Goal: Task Accomplishment & Management: Manage account settings

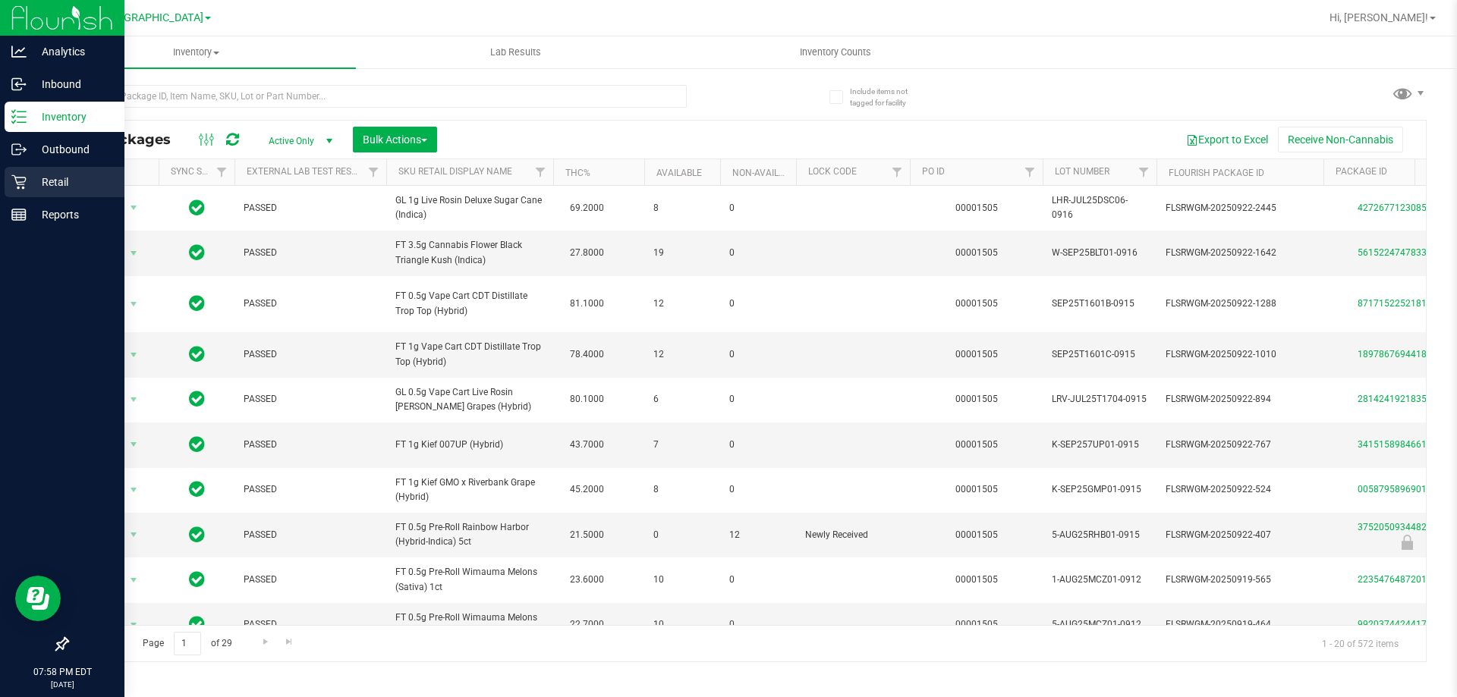
click at [35, 174] on p "Retail" at bounding box center [72, 182] width 91 height 18
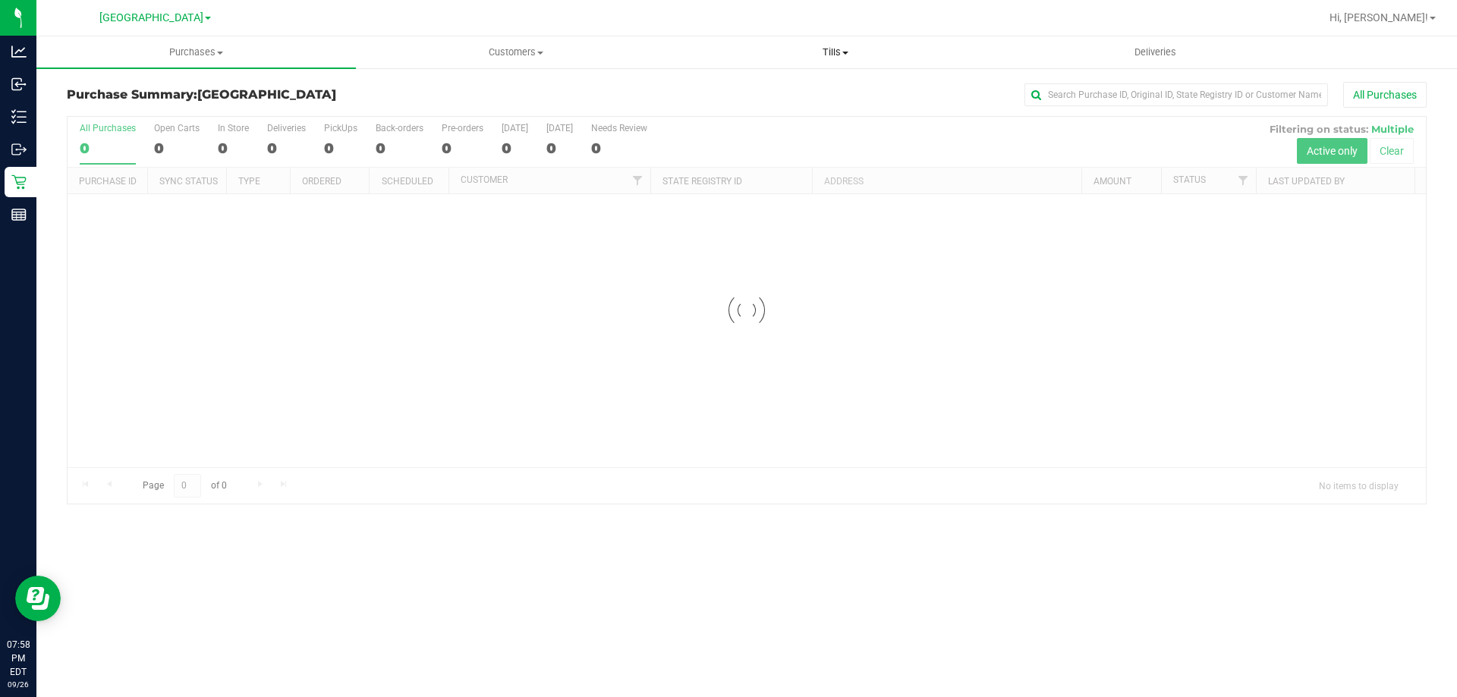
click at [829, 45] on uib-tab-heading "Tills Manage tills Reconcile e-payments" at bounding box center [835, 52] width 318 height 30
click at [731, 91] on span "Manage tills" at bounding box center [726, 91] width 102 height 13
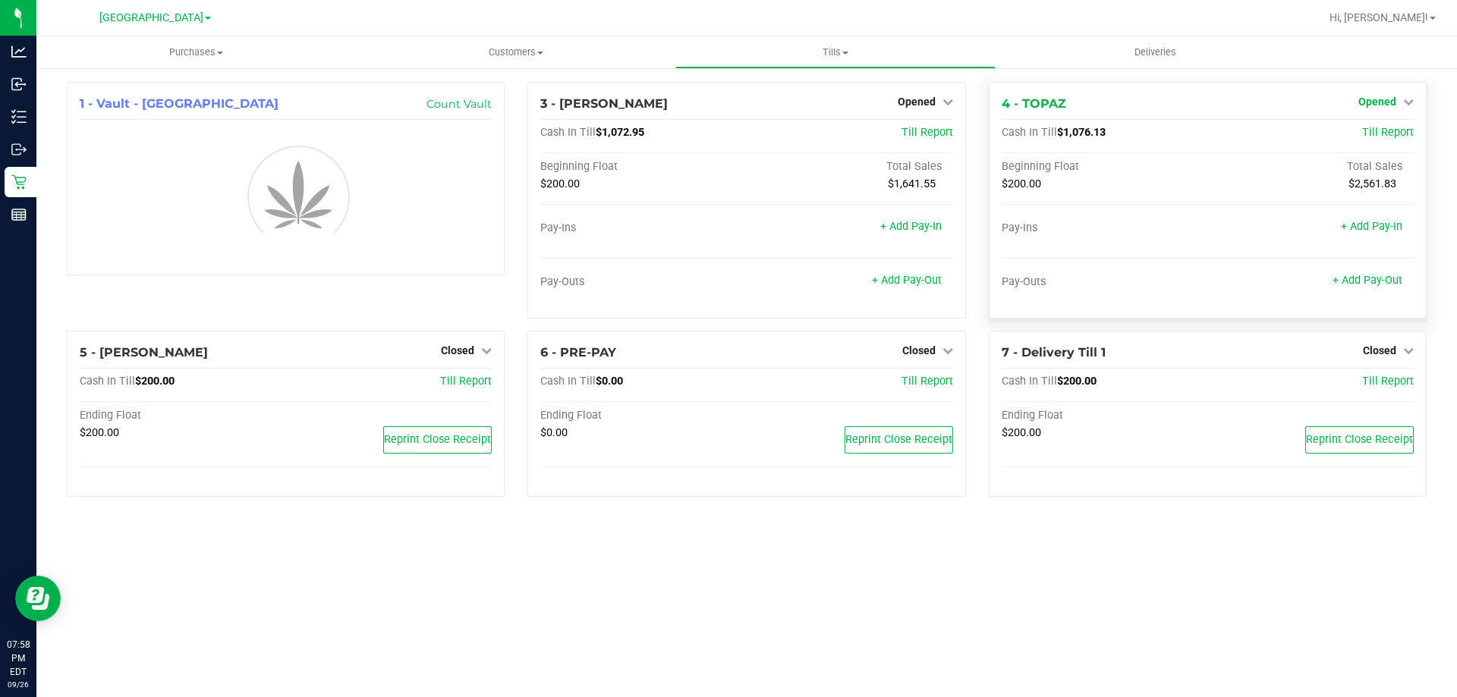
click at [1375, 104] on span "Opened" at bounding box center [1377, 102] width 38 height 12
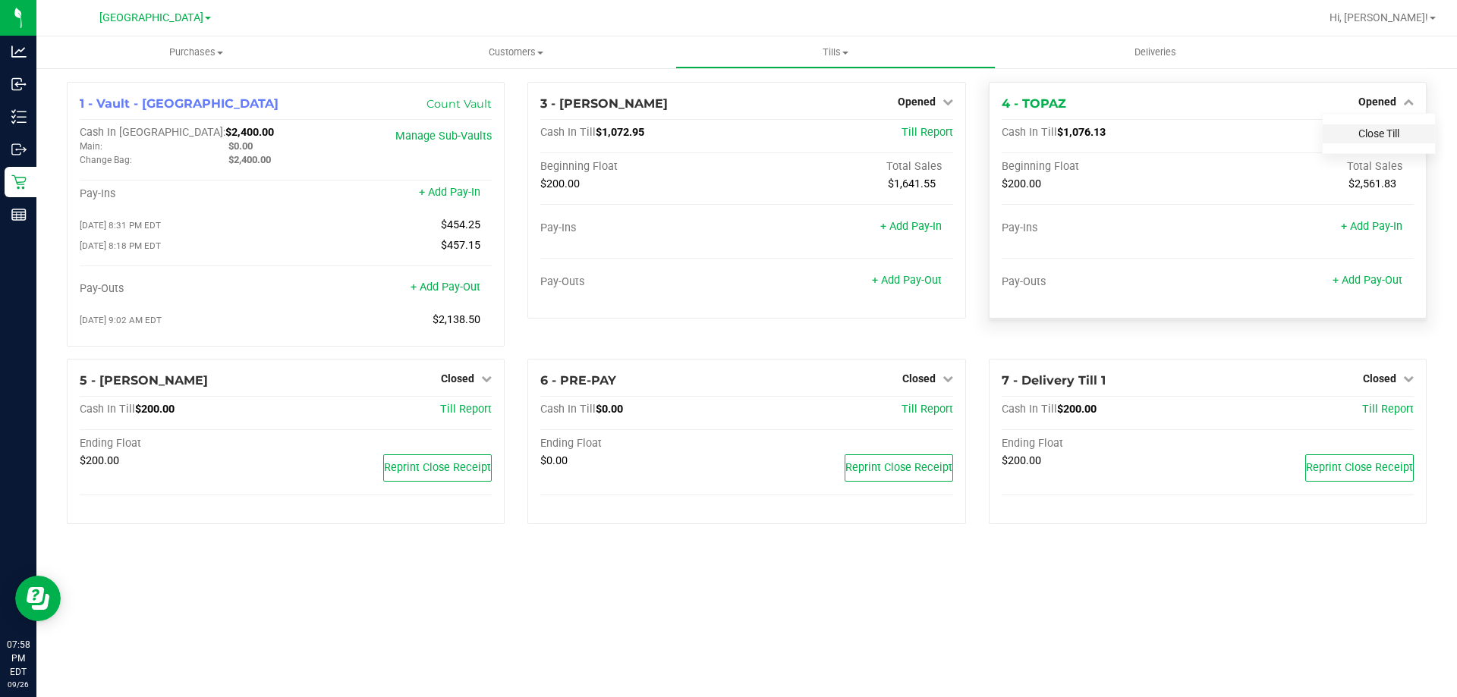
click at [1369, 137] on link "Close Till" at bounding box center [1378, 133] width 41 height 12
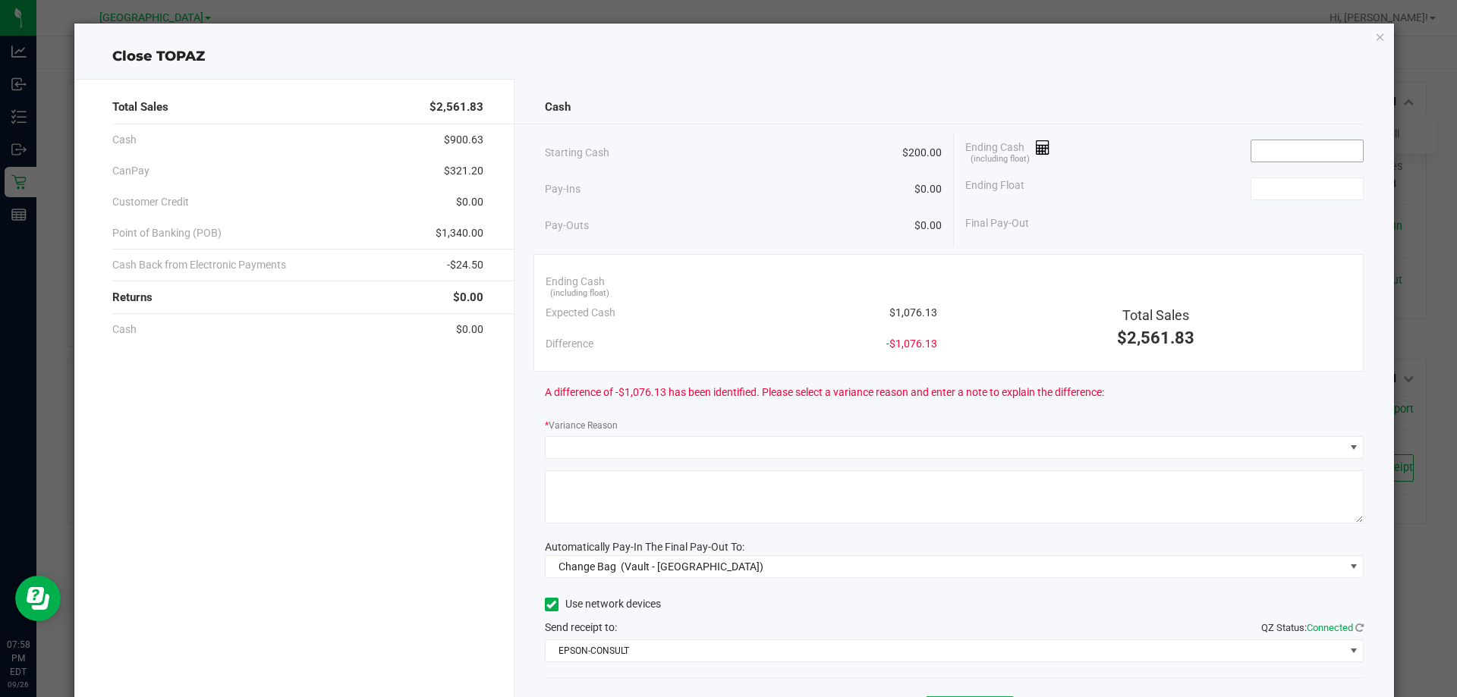
click at [1252, 149] on input at bounding box center [1307, 150] width 112 height 21
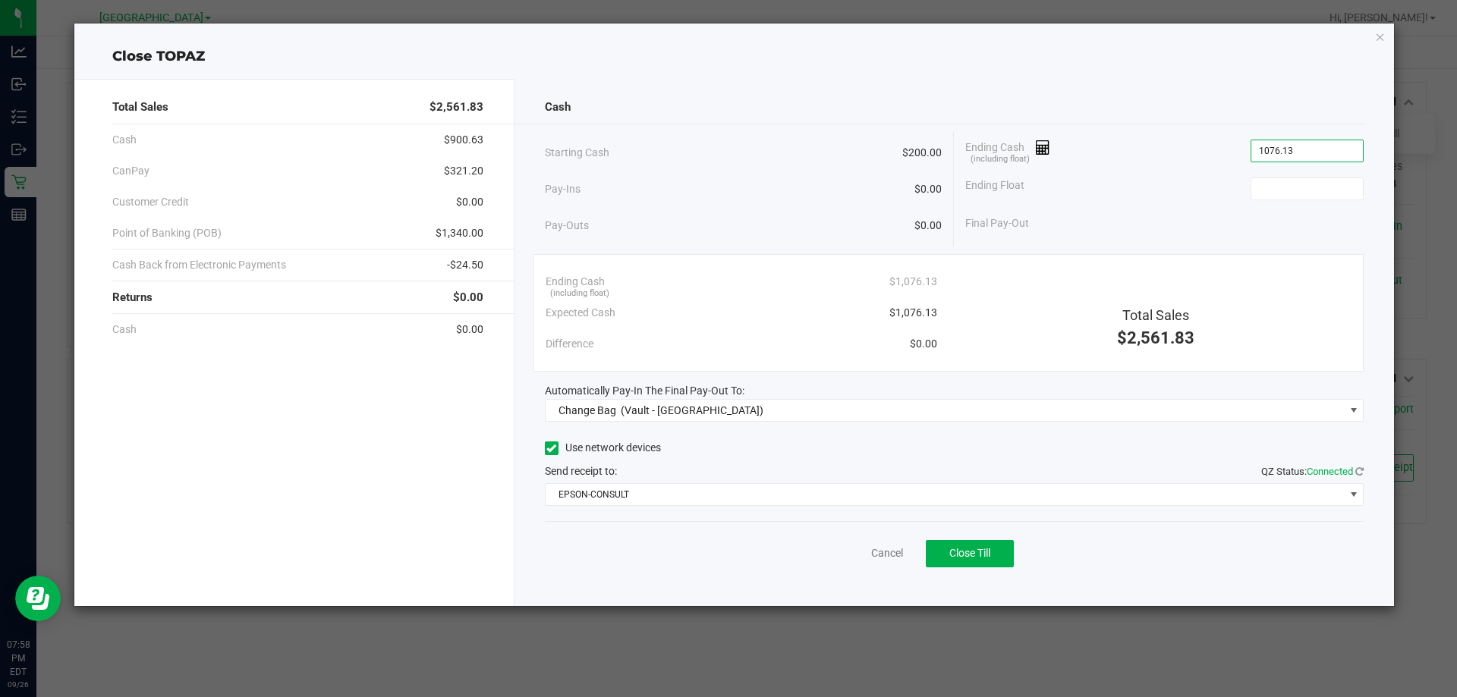
type input "$1,076.13"
click at [1275, 173] on div "Ending Float" at bounding box center [1164, 189] width 398 height 38
click at [1282, 184] on input at bounding box center [1307, 188] width 112 height 21
type input "$200.00"
click at [839, 71] on div "Total Sales $2,561.83 Cash $900.63 CanPay $321.20 Customer Credit $0.00 Point o…" at bounding box center [734, 337] width 1320 height 540
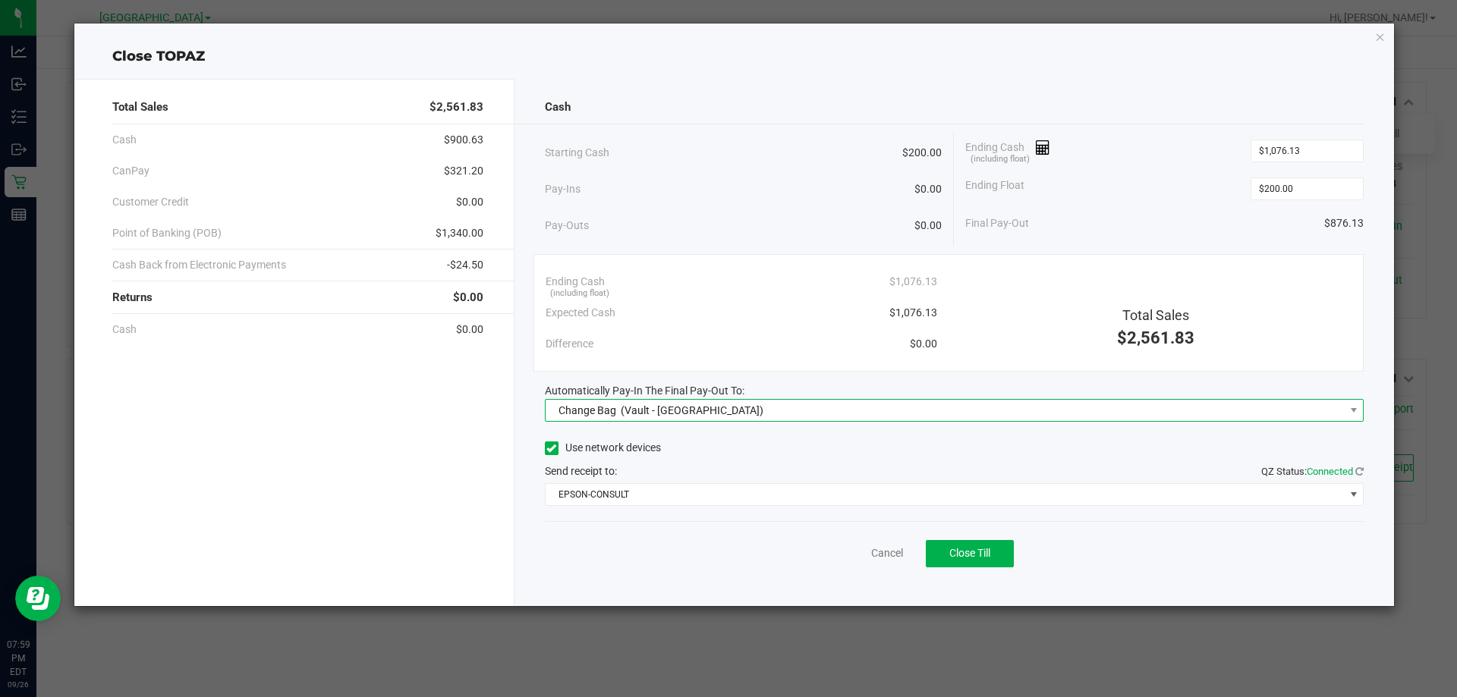
click at [620, 401] on div "Change Bag (Vault - [GEOGRAPHIC_DATA])" at bounding box center [658, 410] width 212 height 27
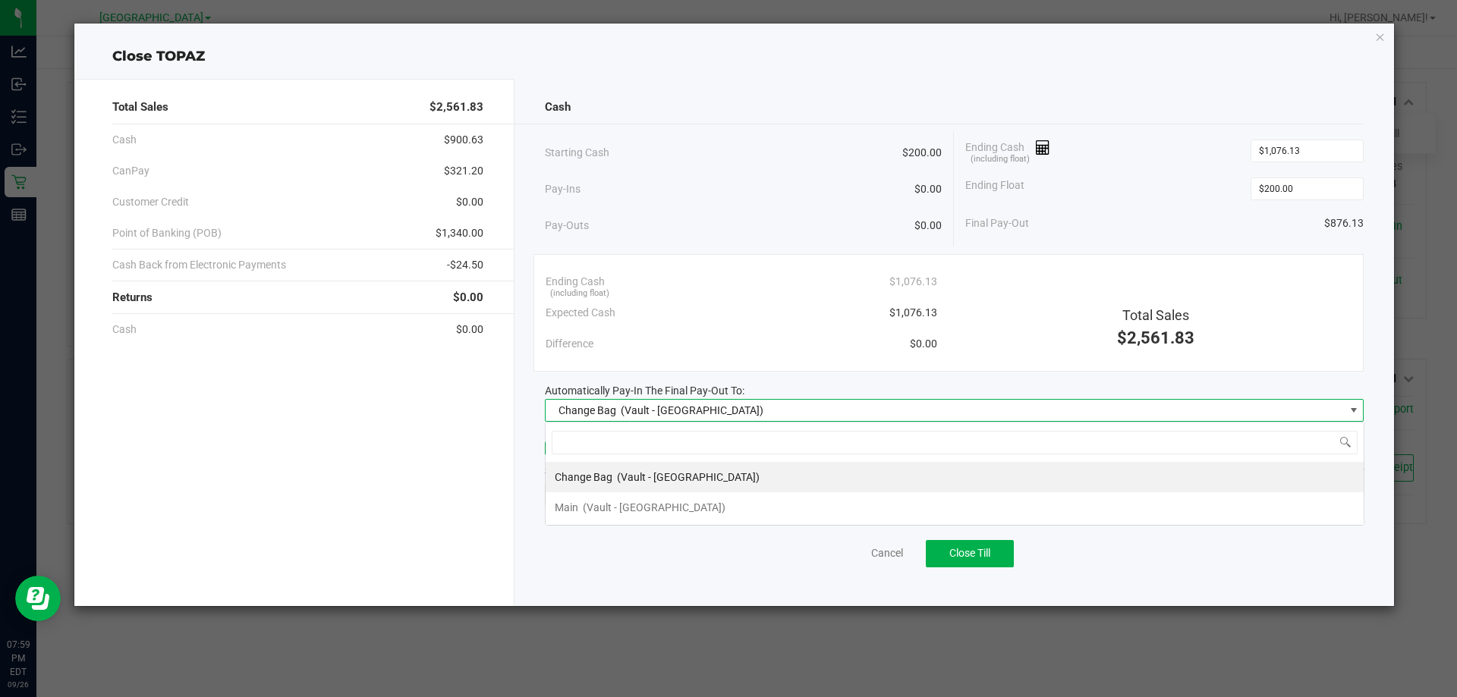
scroll to position [23, 819]
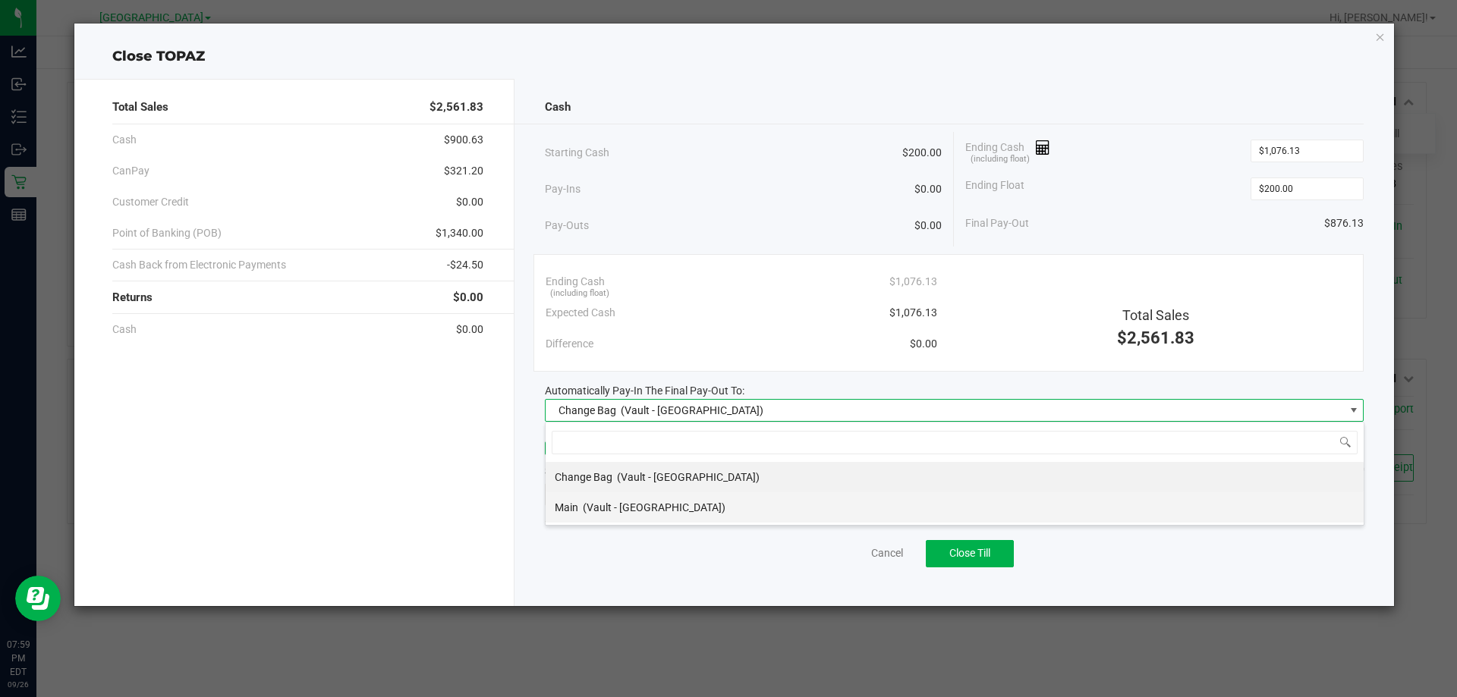
click at [593, 504] on span "(Vault - [GEOGRAPHIC_DATA])" at bounding box center [654, 508] width 143 height 12
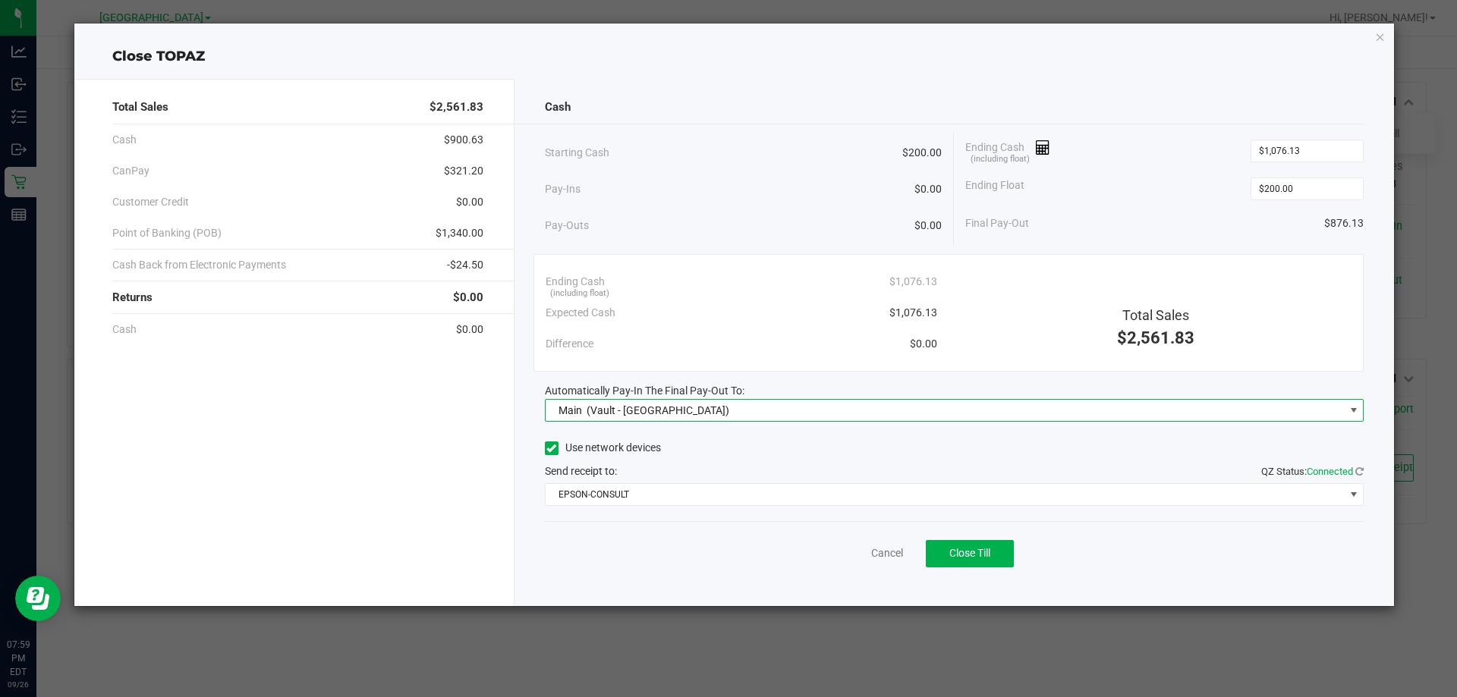
click at [670, 160] on div "Starting Cash $200.00" at bounding box center [744, 153] width 398 height 42
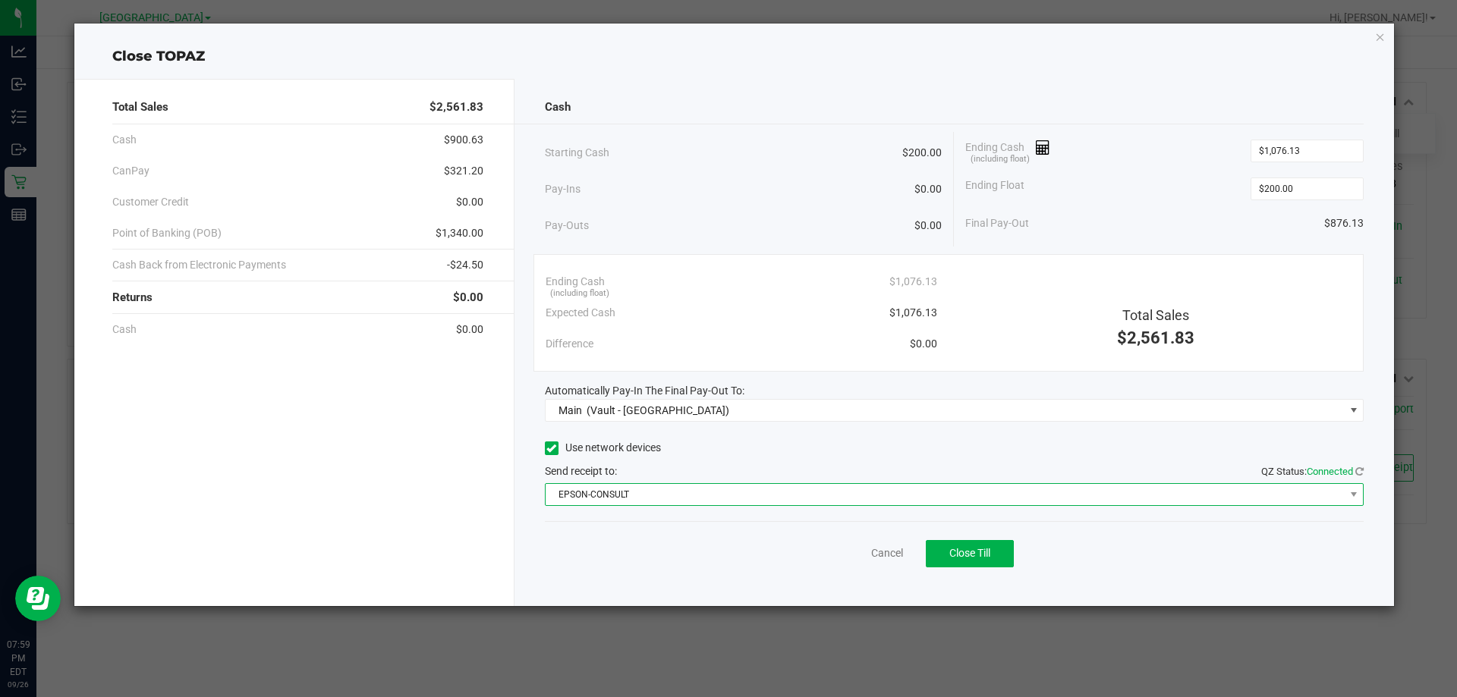
click at [613, 496] on span "EPSON-CONSULT" at bounding box center [945, 494] width 799 height 21
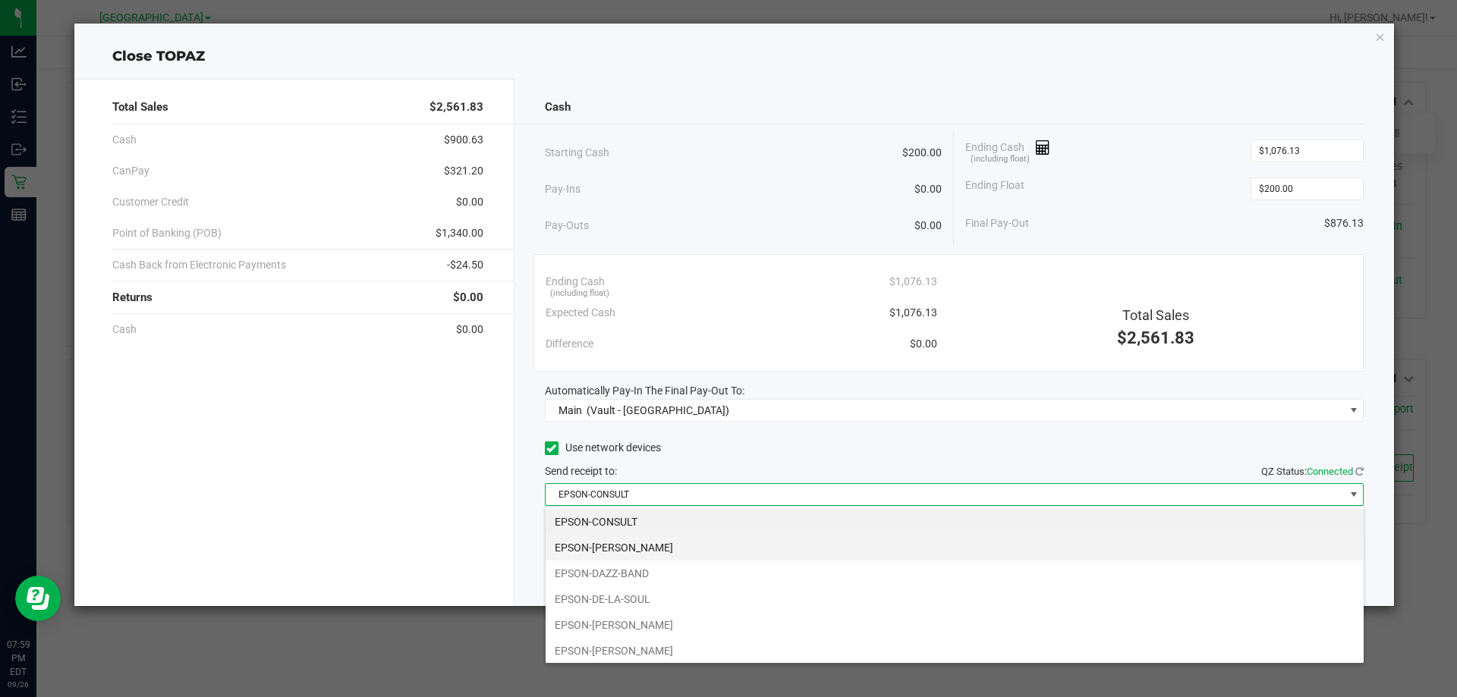
click at [646, 549] on li "EPSON-[PERSON_NAME]" at bounding box center [955, 548] width 818 height 26
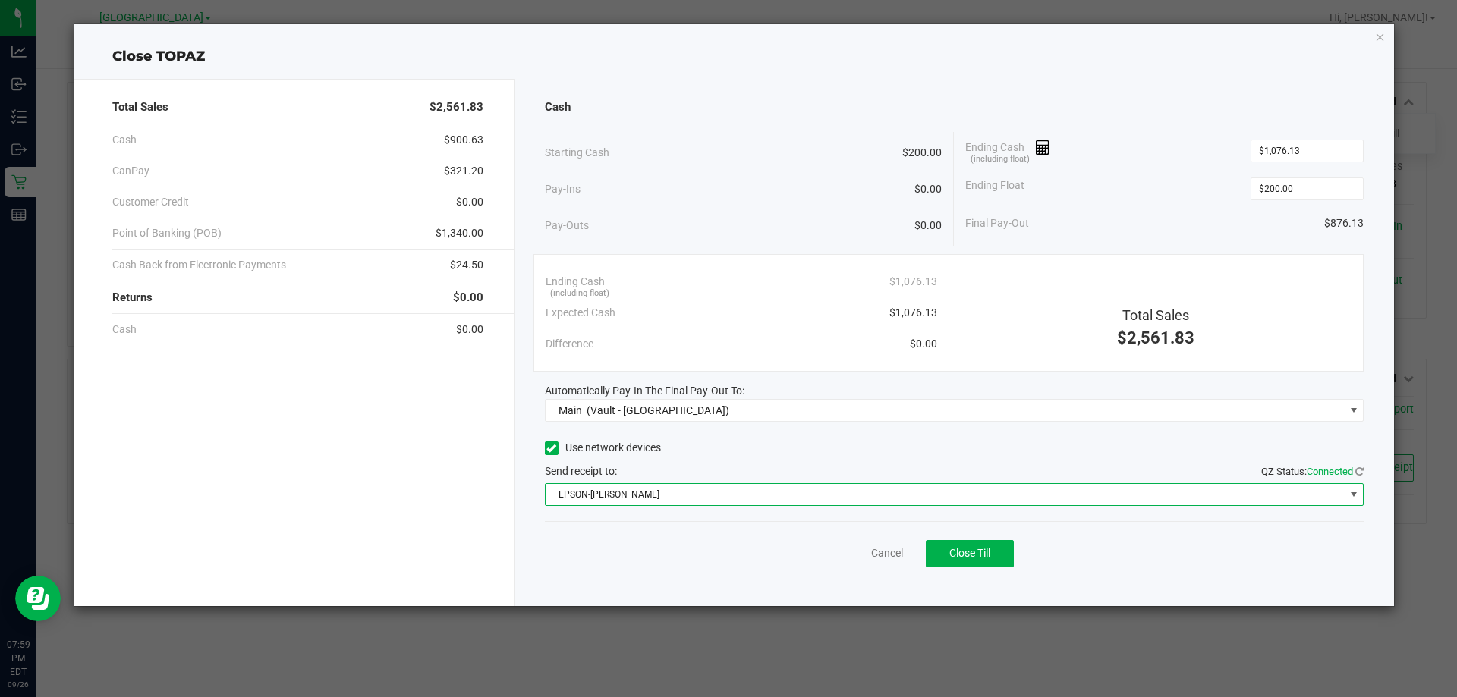
click at [778, 114] on div "Cash" at bounding box center [955, 107] width 820 height 33
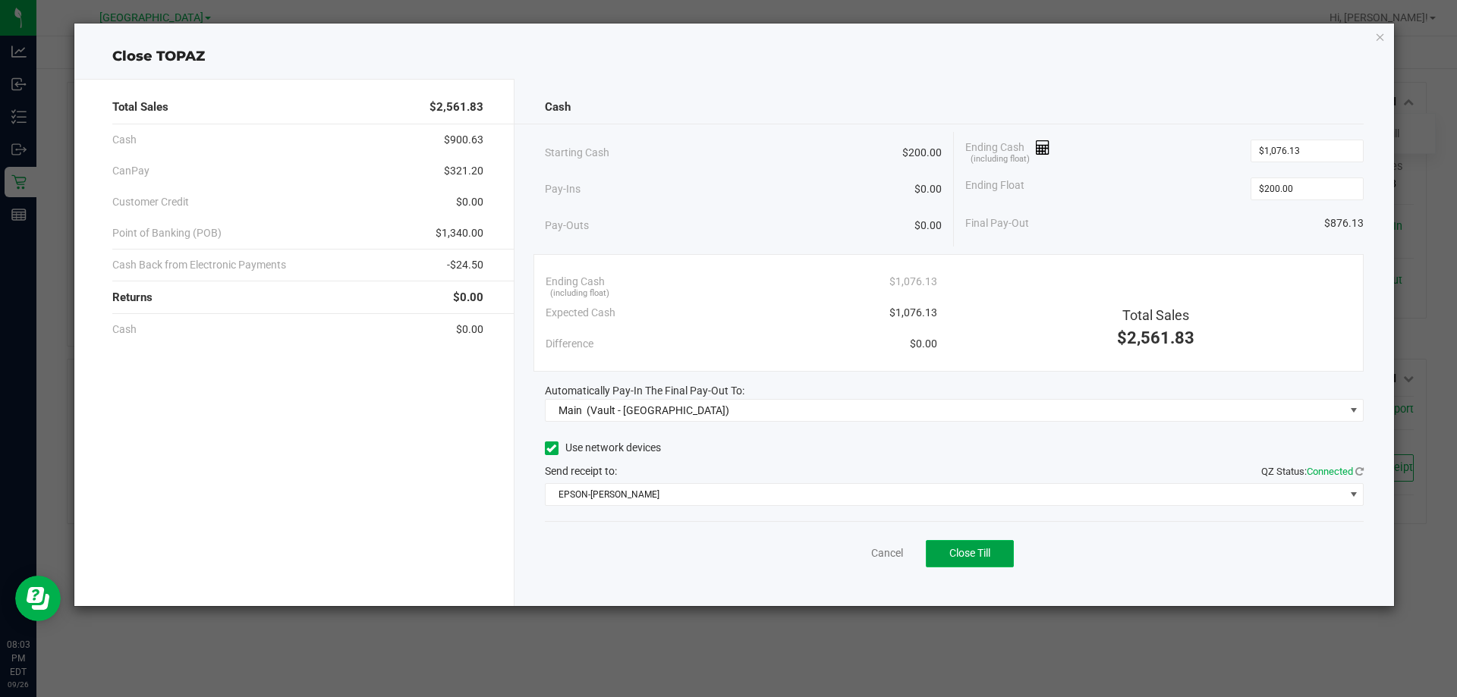
click at [997, 543] on button "Close Till" at bounding box center [970, 553] width 88 height 27
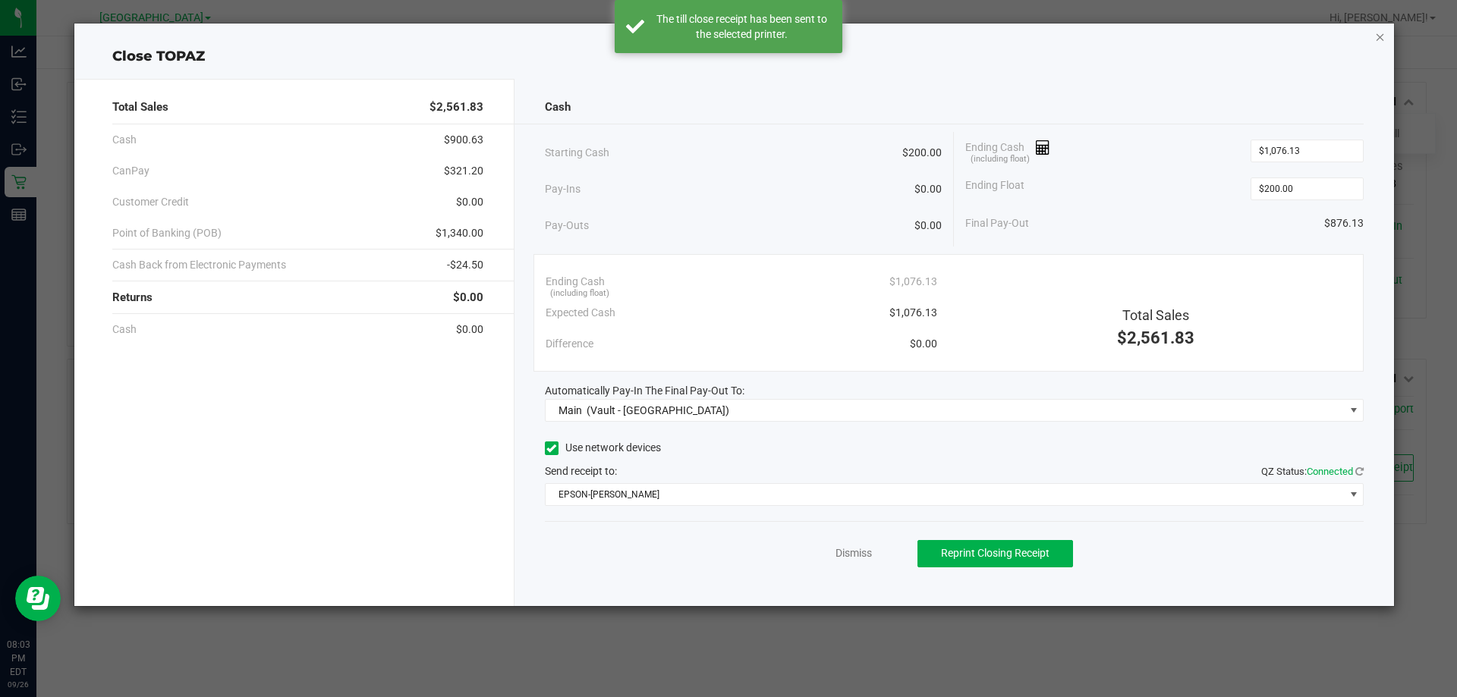
click at [1381, 36] on icon "button" at bounding box center [1380, 36] width 11 height 18
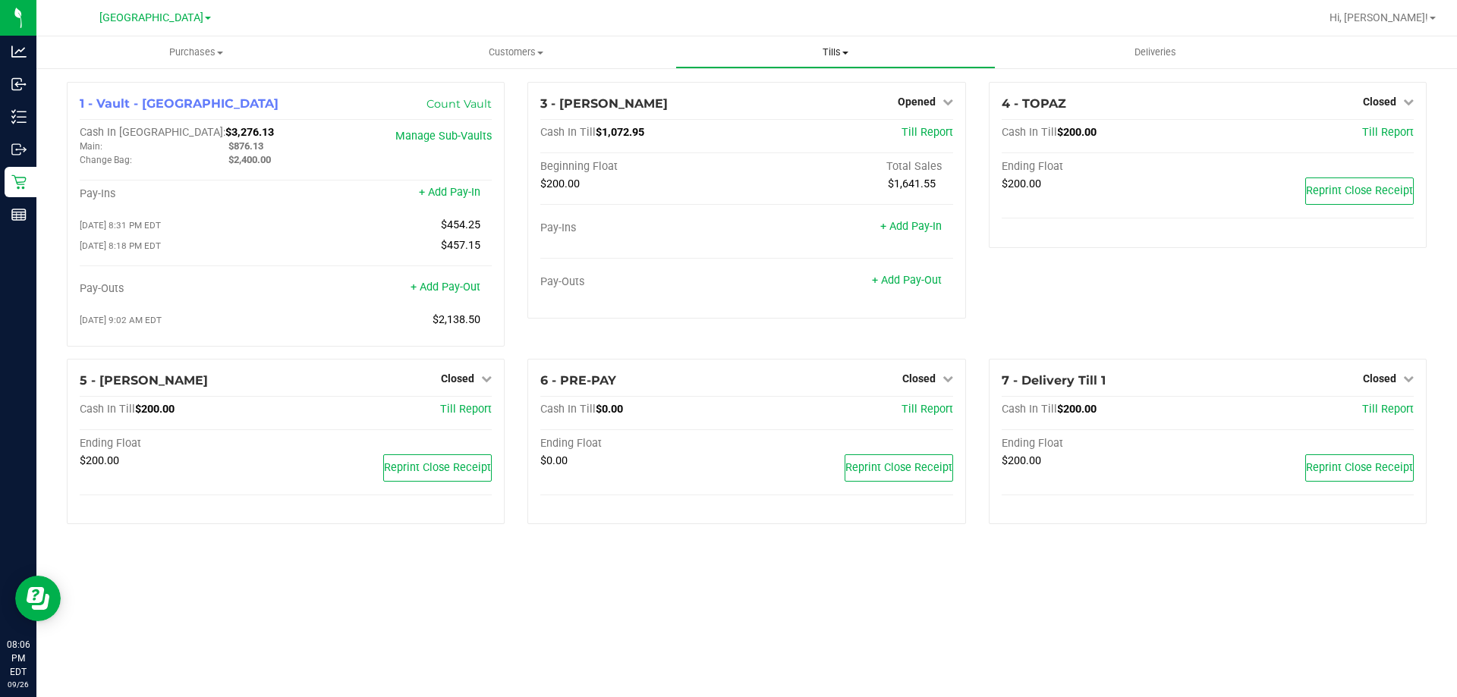
click at [839, 61] on uib-tab-heading "Tills Manage tills Reconcile e-payments" at bounding box center [835, 52] width 318 height 30
click at [787, 103] on span "Reconcile e-payments" at bounding box center [750, 109] width 151 height 13
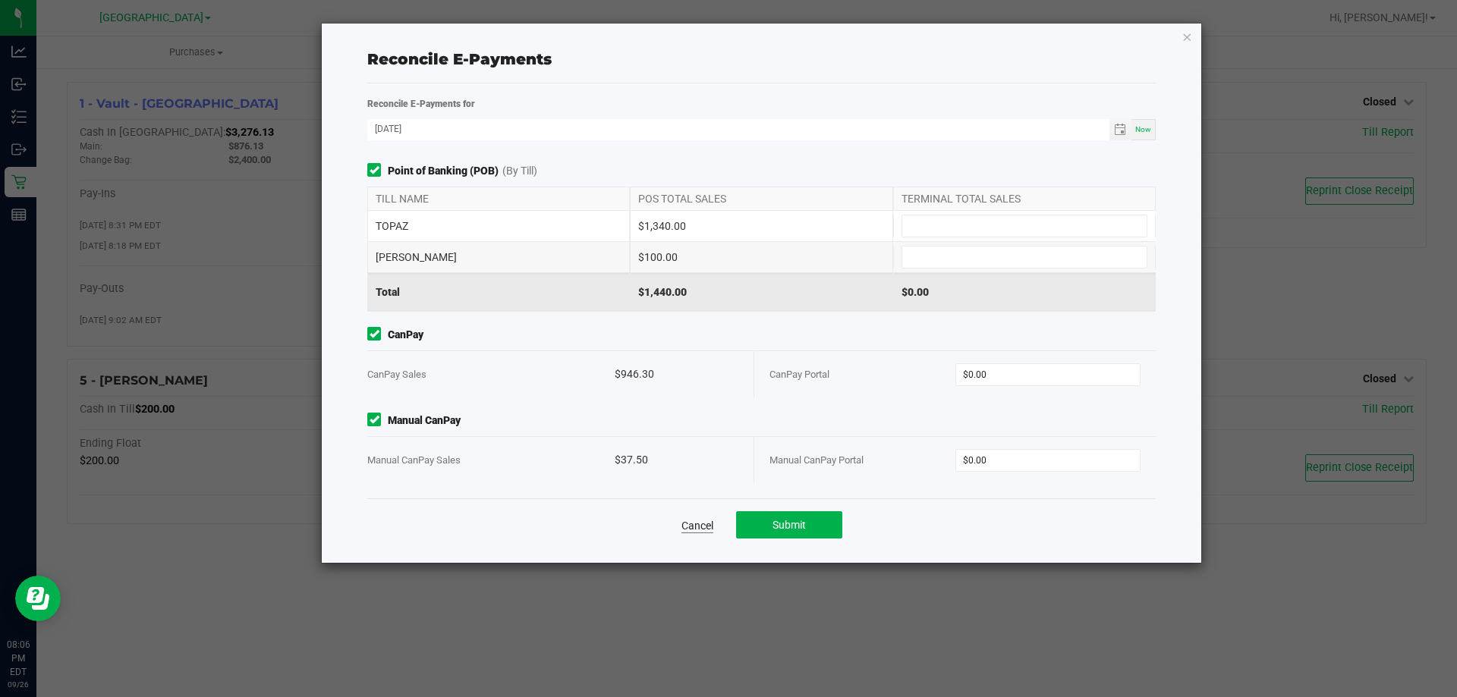
click at [686, 524] on link "Cancel" at bounding box center [697, 525] width 32 height 15
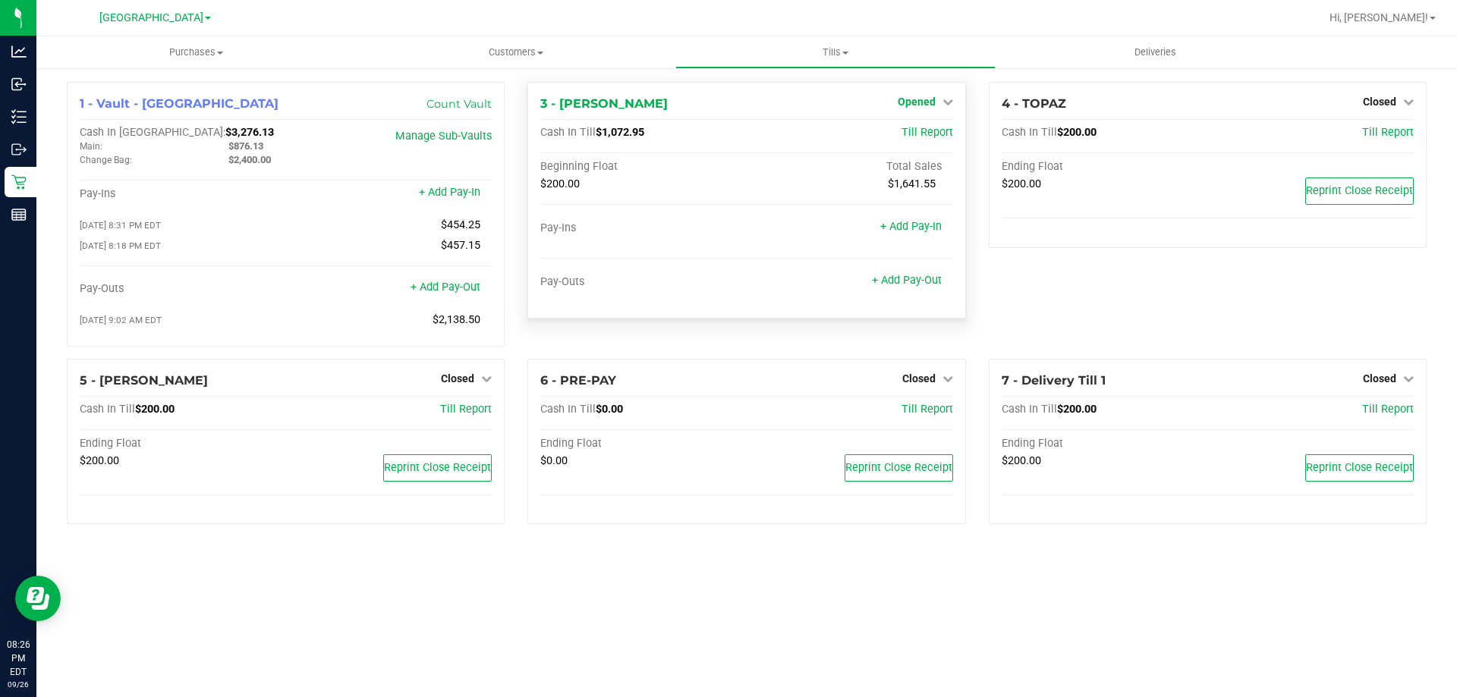
click at [929, 102] on span "Opened" at bounding box center [917, 102] width 38 height 12
click at [911, 129] on link "Close Till" at bounding box center [918, 133] width 41 height 12
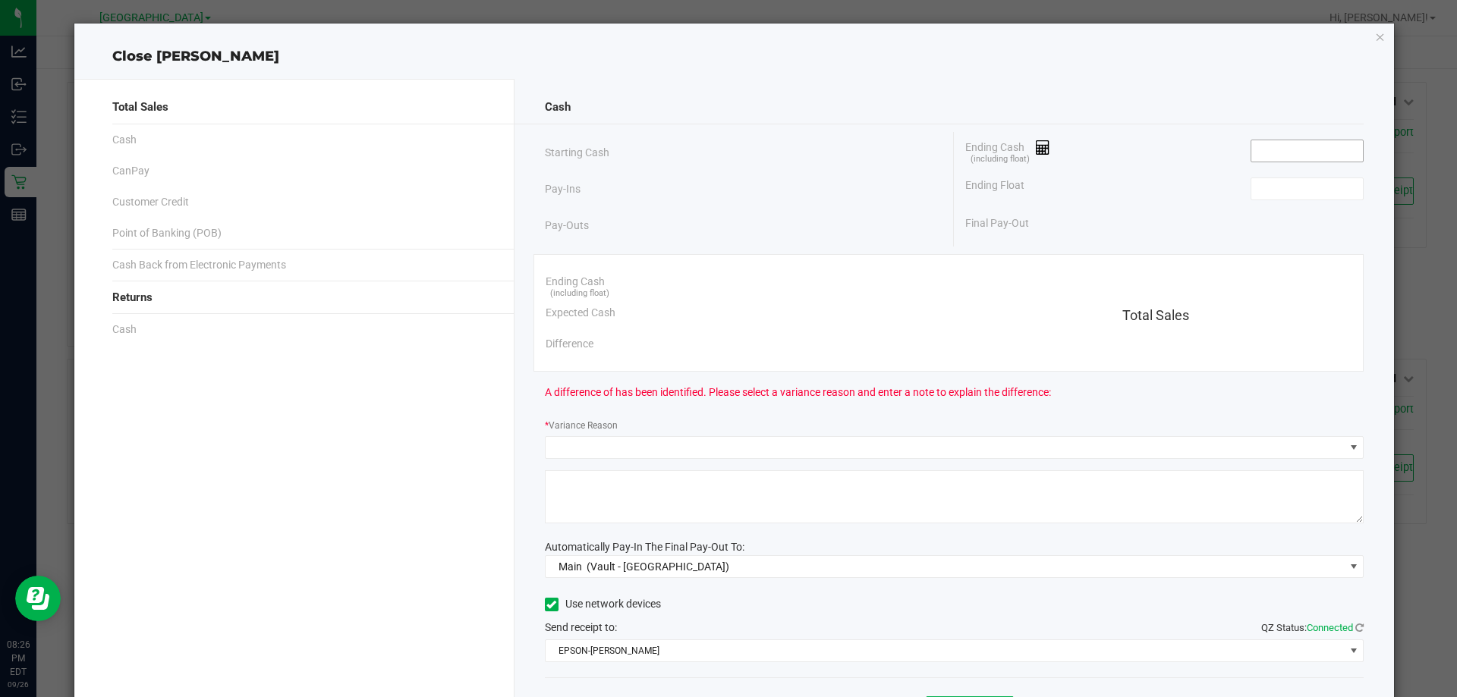
click at [1267, 154] on input at bounding box center [1307, 150] width 112 height 21
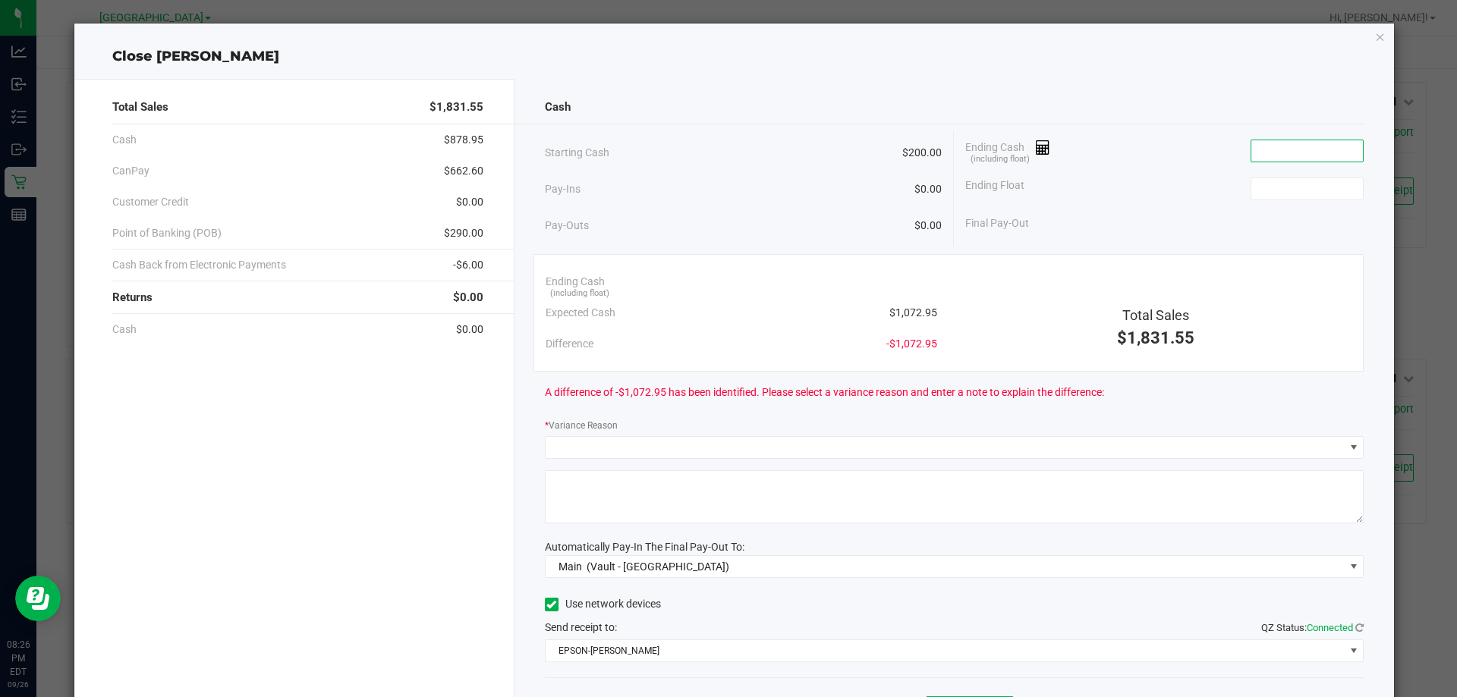
click at [1378, 44] on div "Close [PERSON_NAME] Total Sales $1,831.55 Cash $878.95 CanPay $662.60 Customer …" at bounding box center [734, 393] width 1320 height 739
click at [1375, 36] on icon "button" at bounding box center [1380, 36] width 11 height 18
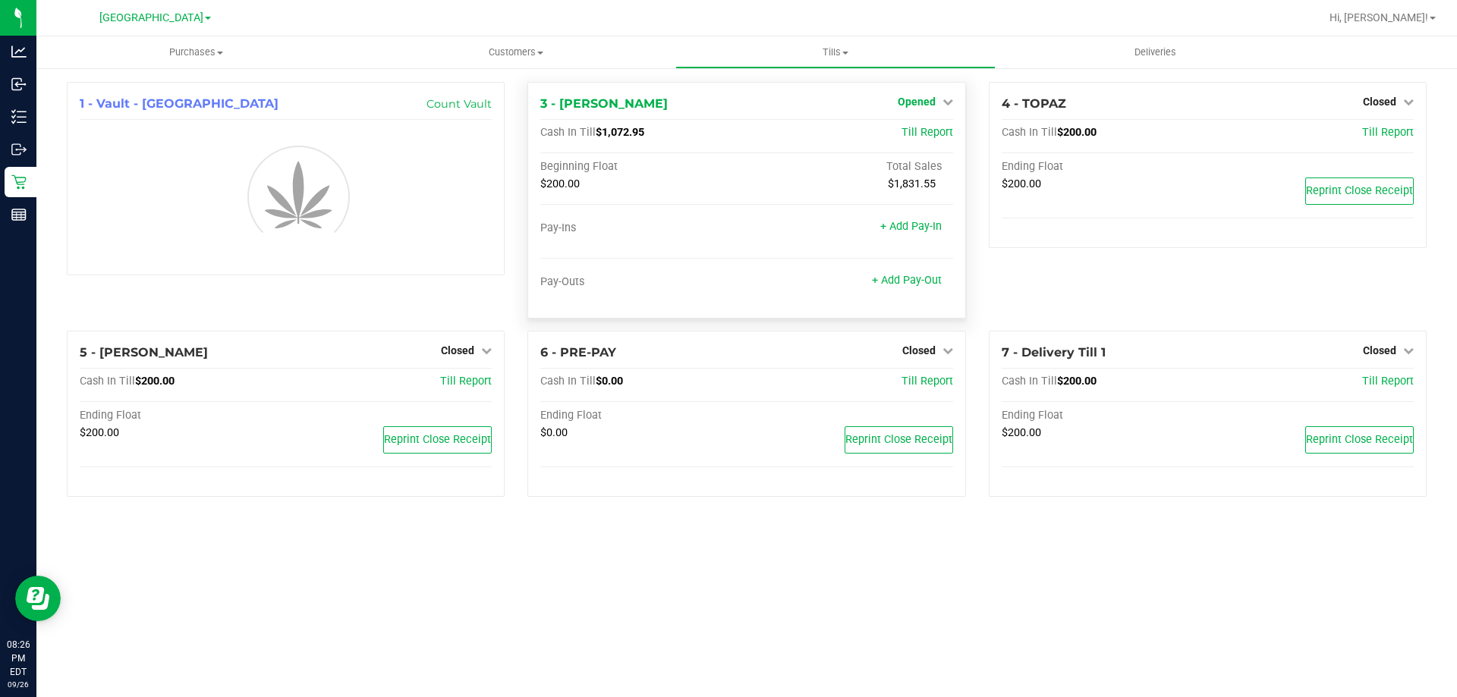
click at [923, 102] on span "Opened" at bounding box center [917, 102] width 38 height 12
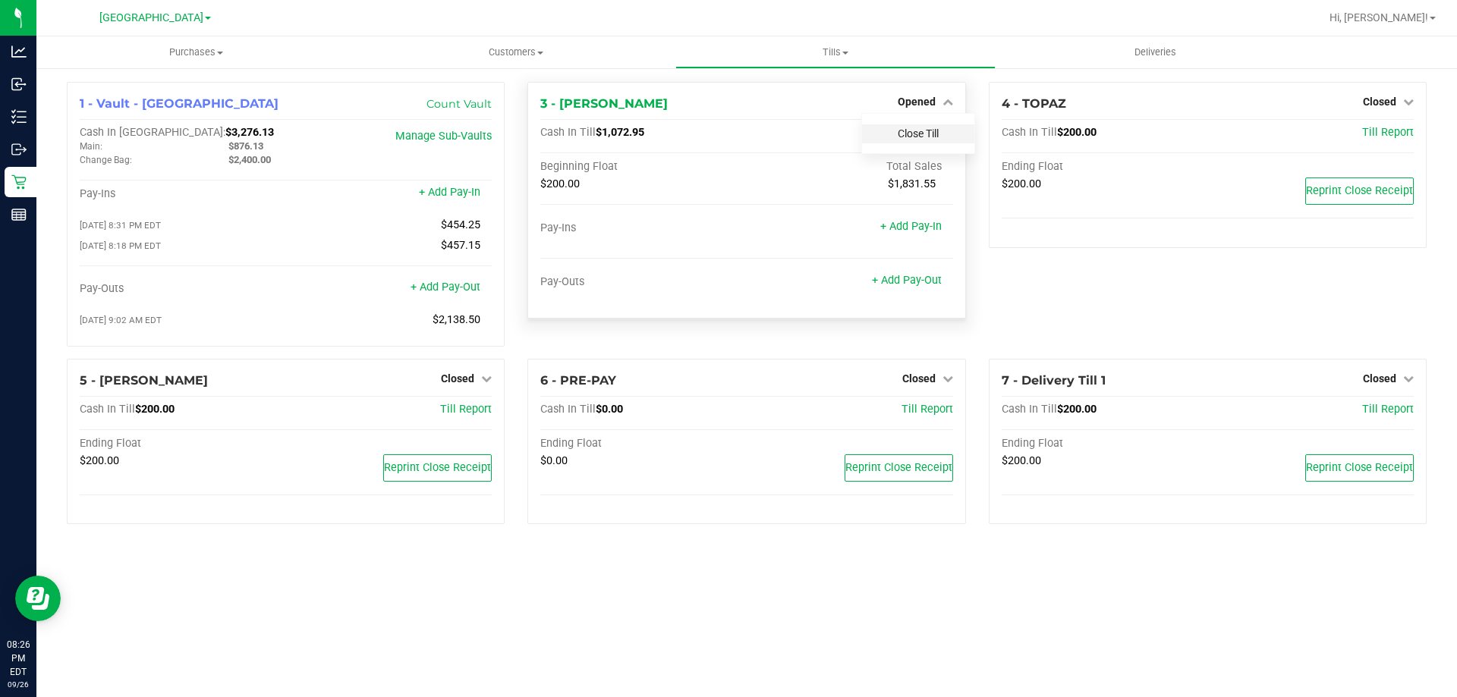
click at [916, 130] on link "Close Till" at bounding box center [918, 133] width 41 height 12
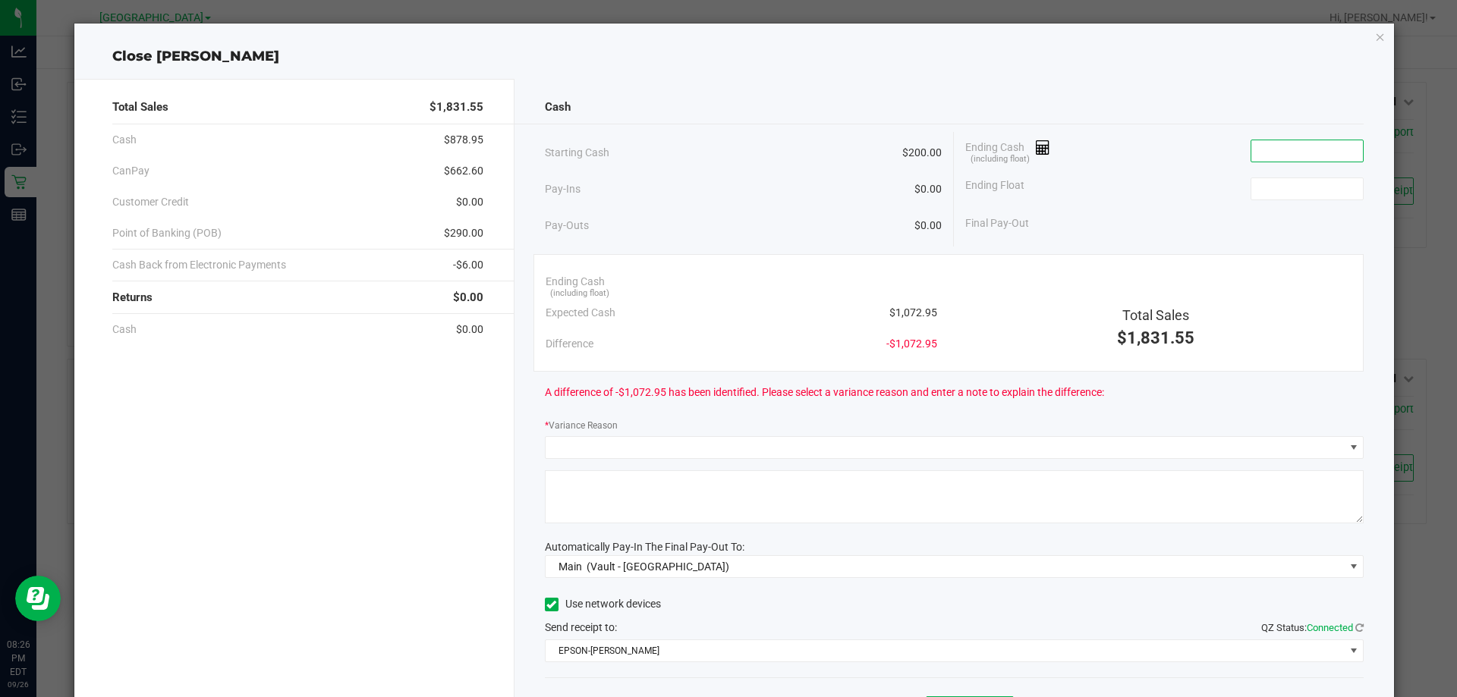
click at [1262, 144] on input at bounding box center [1307, 150] width 112 height 21
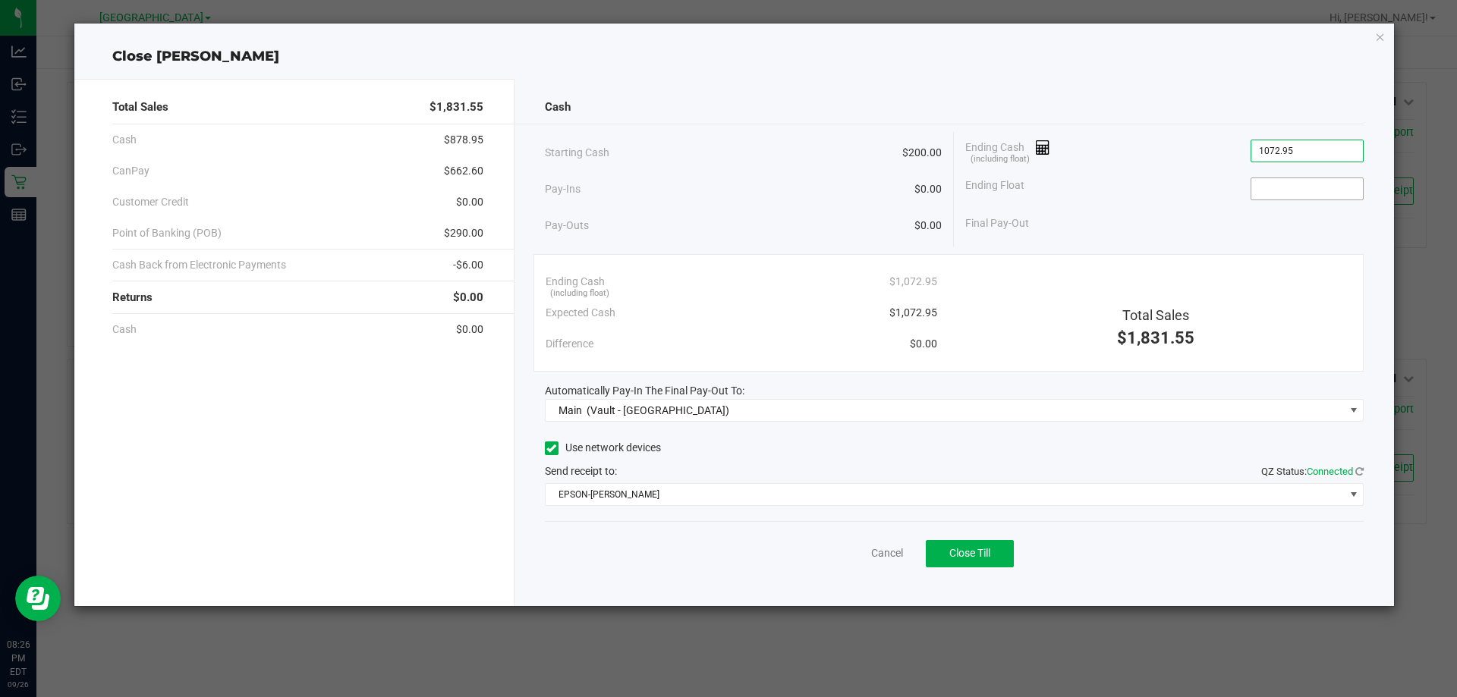
type input "$1,072.95"
click at [1289, 195] on input at bounding box center [1307, 188] width 112 height 21
type input "$200.00"
click at [970, 540] on button "Close Till" at bounding box center [970, 553] width 88 height 27
click at [845, 561] on link "Dismiss" at bounding box center [853, 554] width 36 height 16
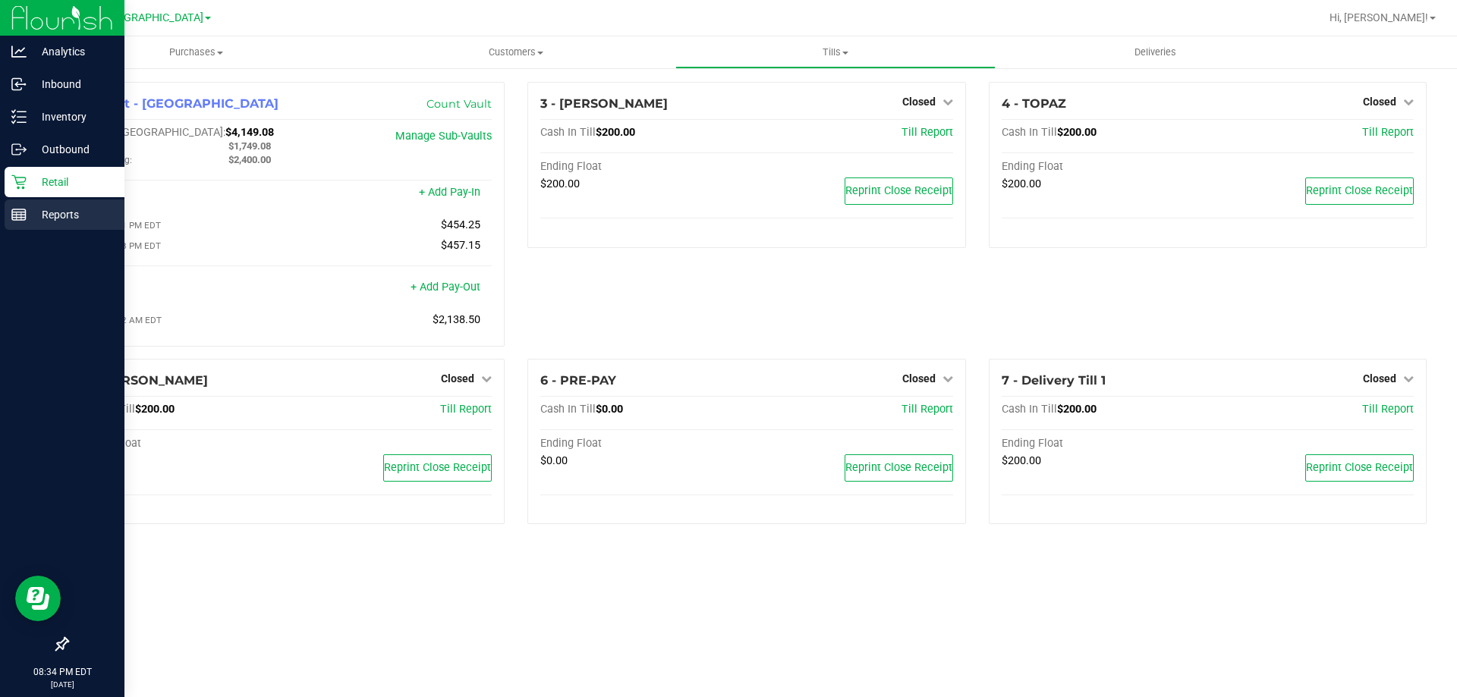
click at [20, 216] on icon at bounding box center [18, 214] width 15 height 15
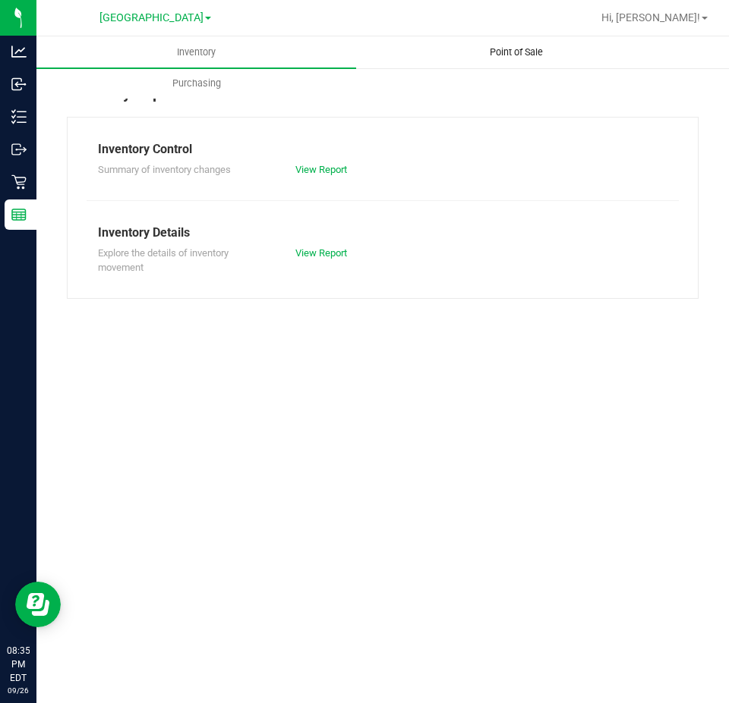
click at [470, 52] on span "Point of Sale" at bounding box center [516, 53] width 94 height 14
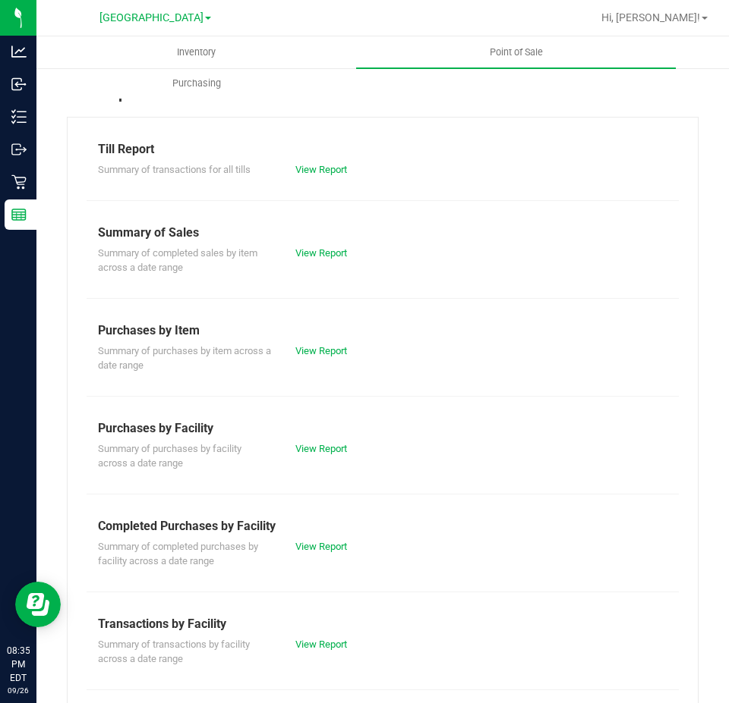
click at [311, 538] on div "Summary of completed purchases by facility across a date range View Report" at bounding box center [383, 552] width 592 height 33
click at [313, 546] on link "View Report" at bounding box center [321, 546] width 52 height 11
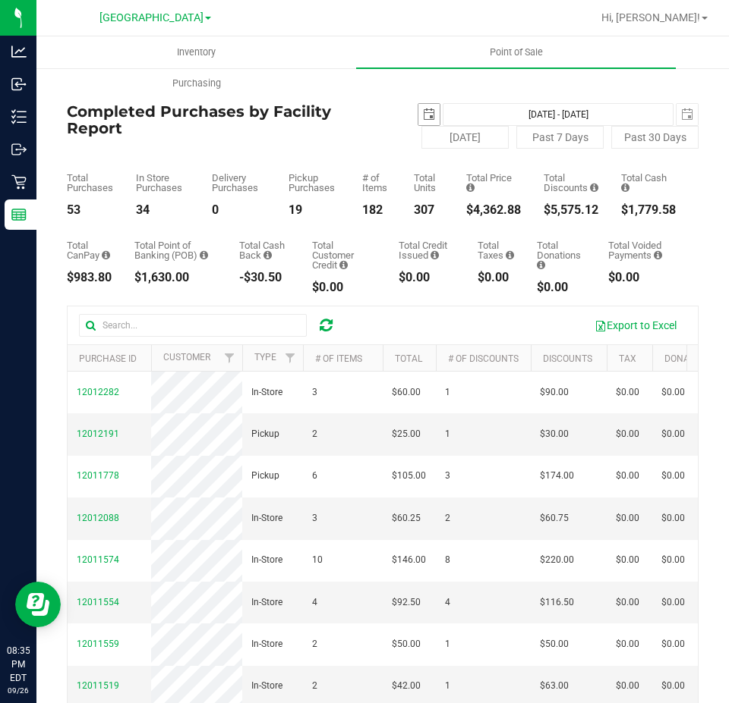
click at [427, 123] on span "select" at bounding box center [428, 114] width 21 height 21
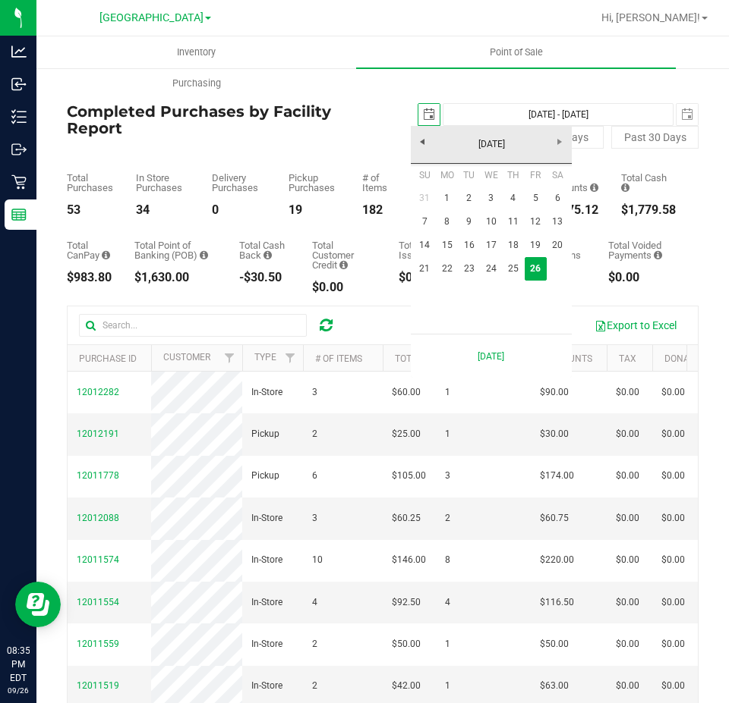
scroll to position [0, 38]
click at [436, 265] on link "22" at bounding box center [447, 269] width 22 height 24
type input "2025-09-22"
type input "Sep 22, 2025 - Sep 26, 2025"
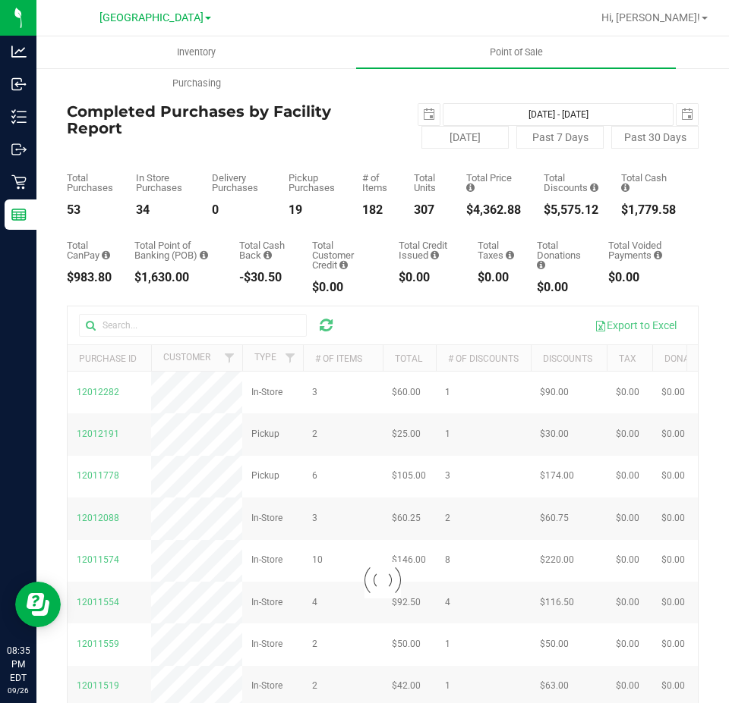
click at [418, 269] on body "Analytics Inbound Inventory Outbound Retail Reports 08:35 PM EDT 09/26/2025 09/…" at bounding box center [364, 351] width 729 height 703
click at [423, 114] on span "select" at bounding box center [429, 115] width 12 height 12
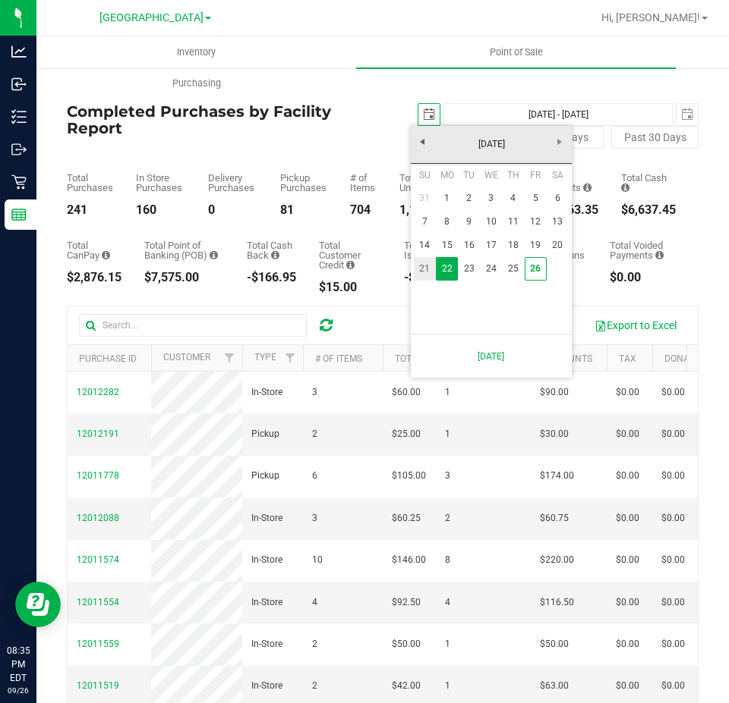
click at [423, 260] on link "21" at bounding box center [425, 269] width 22 height 24
type input "2025-09-21"
type input "Sep 21, 2025 - Sep 26, 2025"
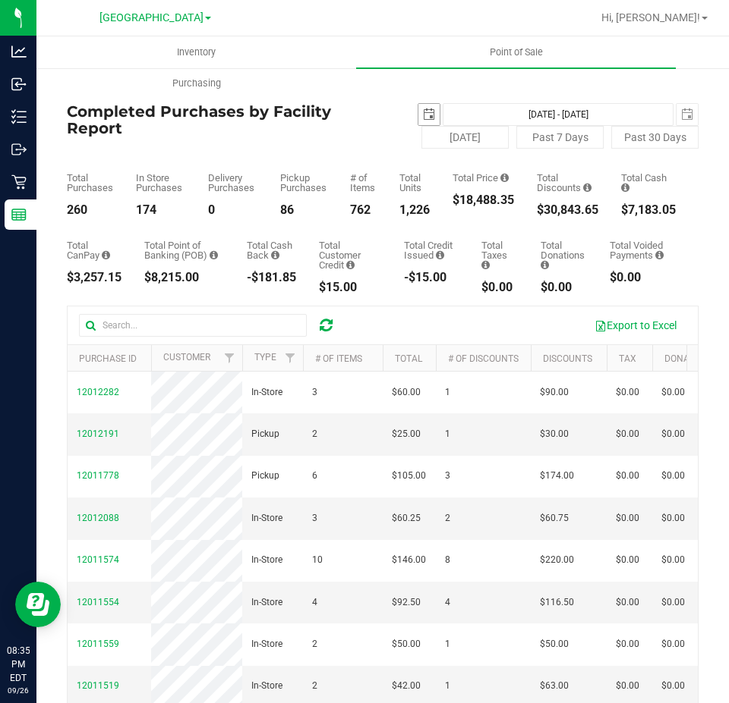
click at [427, 117] on span "select" at bounding box center [429, 115] width 12 height 12
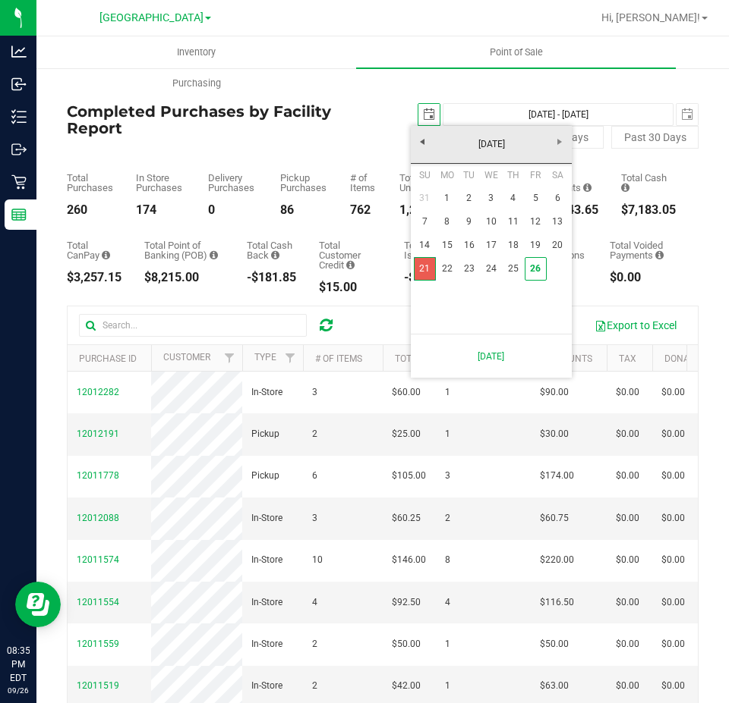
click at [426, 273] on link "21" at bounding box center [425, 269] width 22 height 24
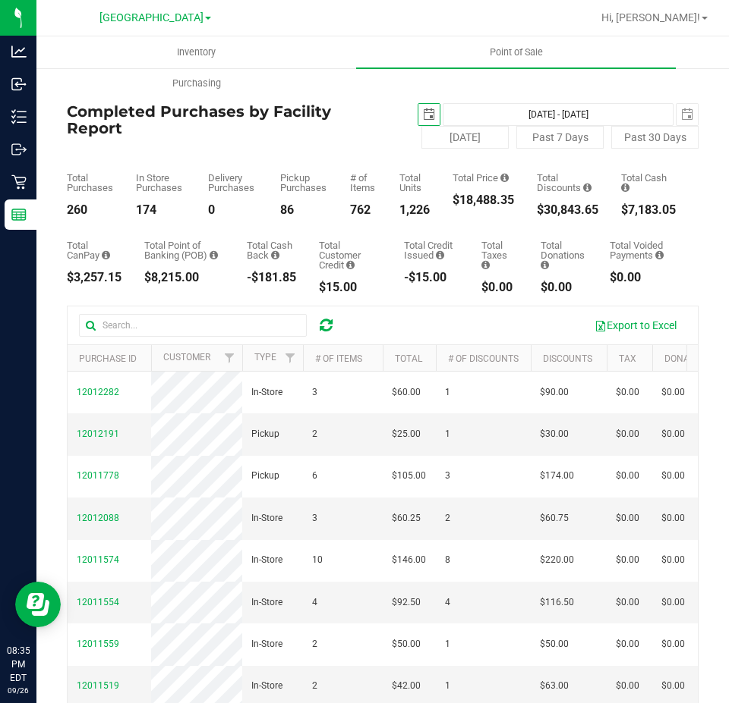
click at [423, 115] on span "select" at bounding box center [429, 115] width 12 height 12
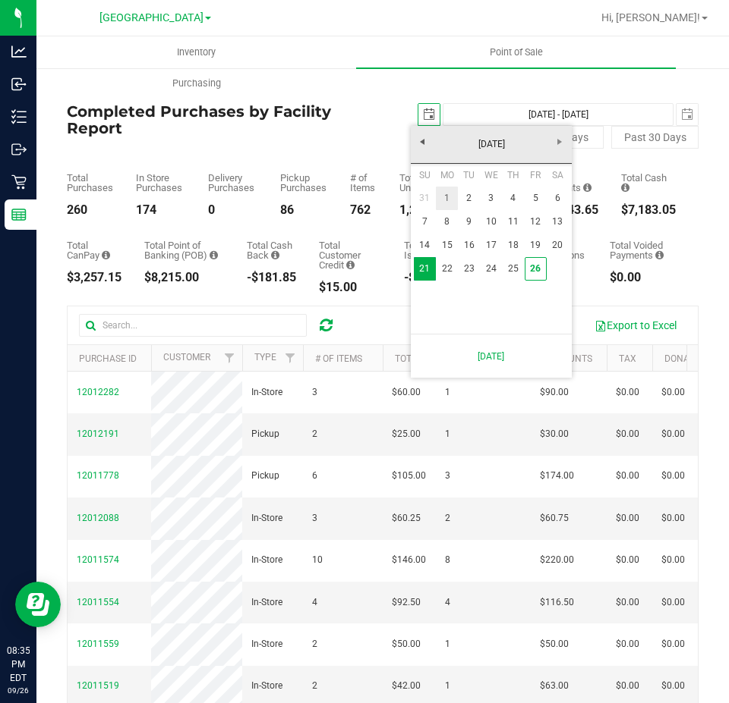
click at [452, 188] on link "1" at bounding box center [447, 199] width 22 height 24
type input "2025-09-01"
type input "Sep 1, 2025 - Sep 26, 2025"
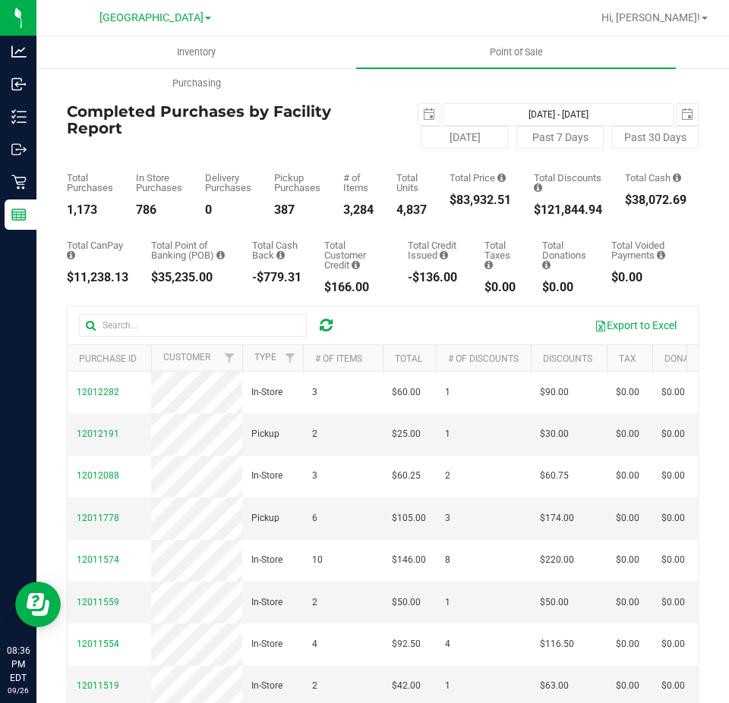
click at [689, 8] on div "Hi, [PERSON_NAME]!" at bounding box center [654, 18] width 118 height 27
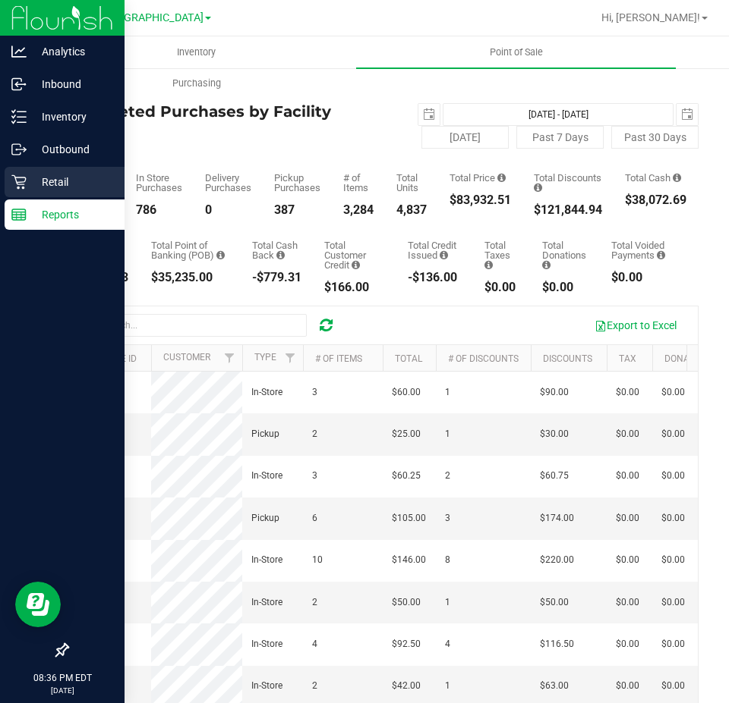
click at [12, 178] on icon at bounding box center [18, 182] width 15 height 15
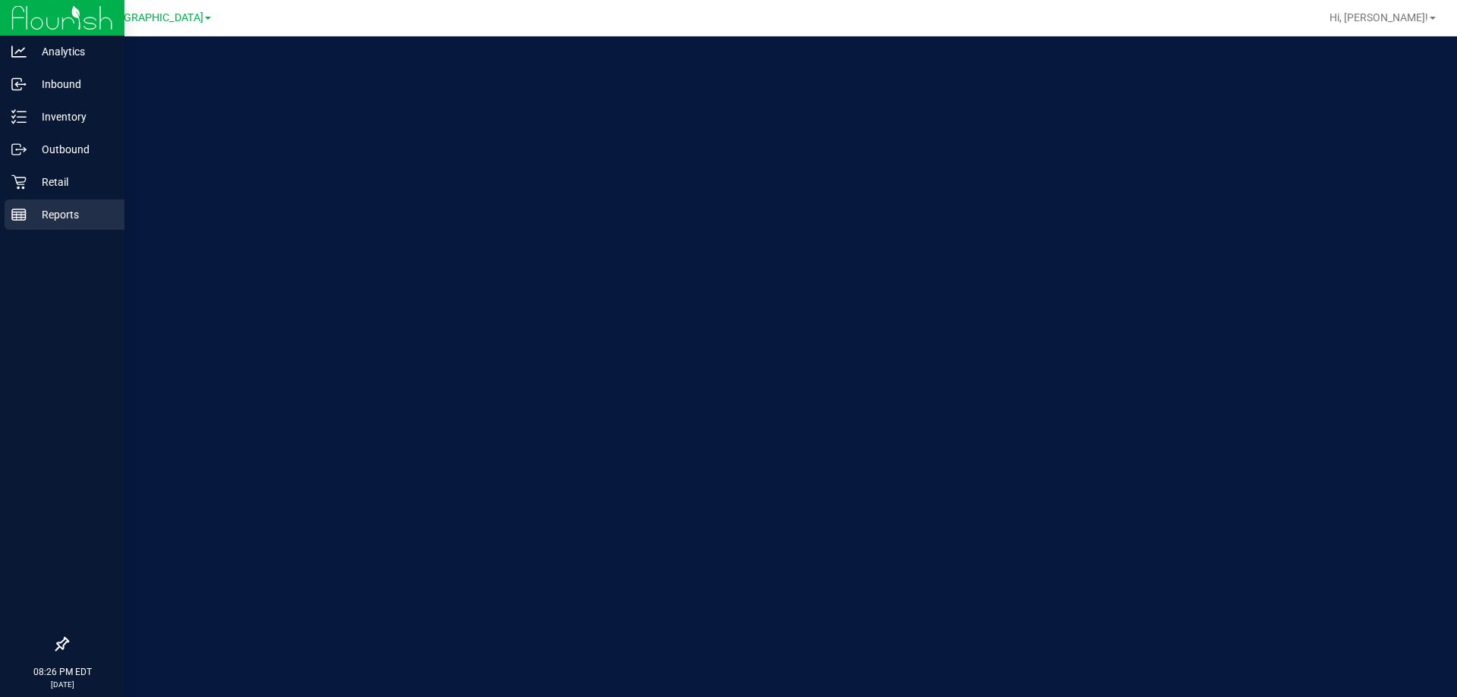
click at [13, 219] on icon at bounding box center [18, 214] width 15 height 15
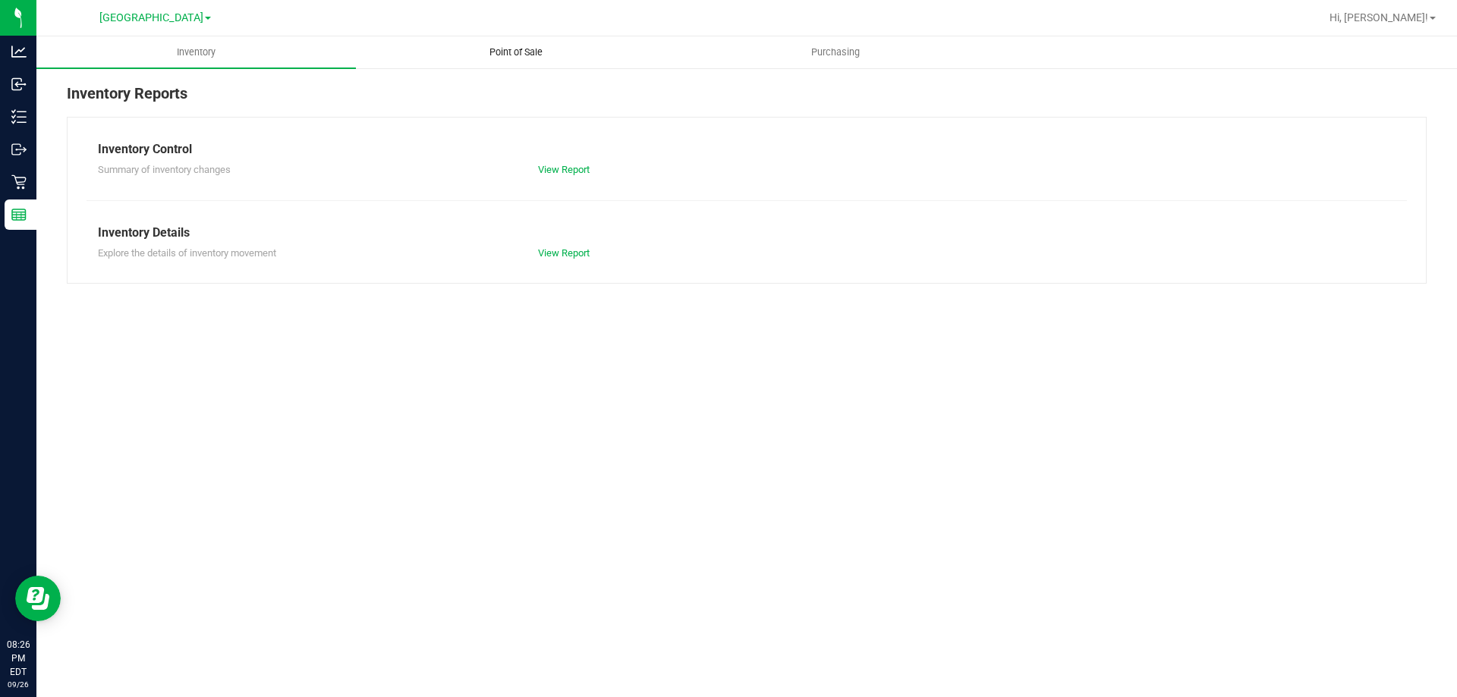
click at [492, 38] on uib-tab-heading "Point of Sale" at bounding box center [516, 52] width 318 height 30
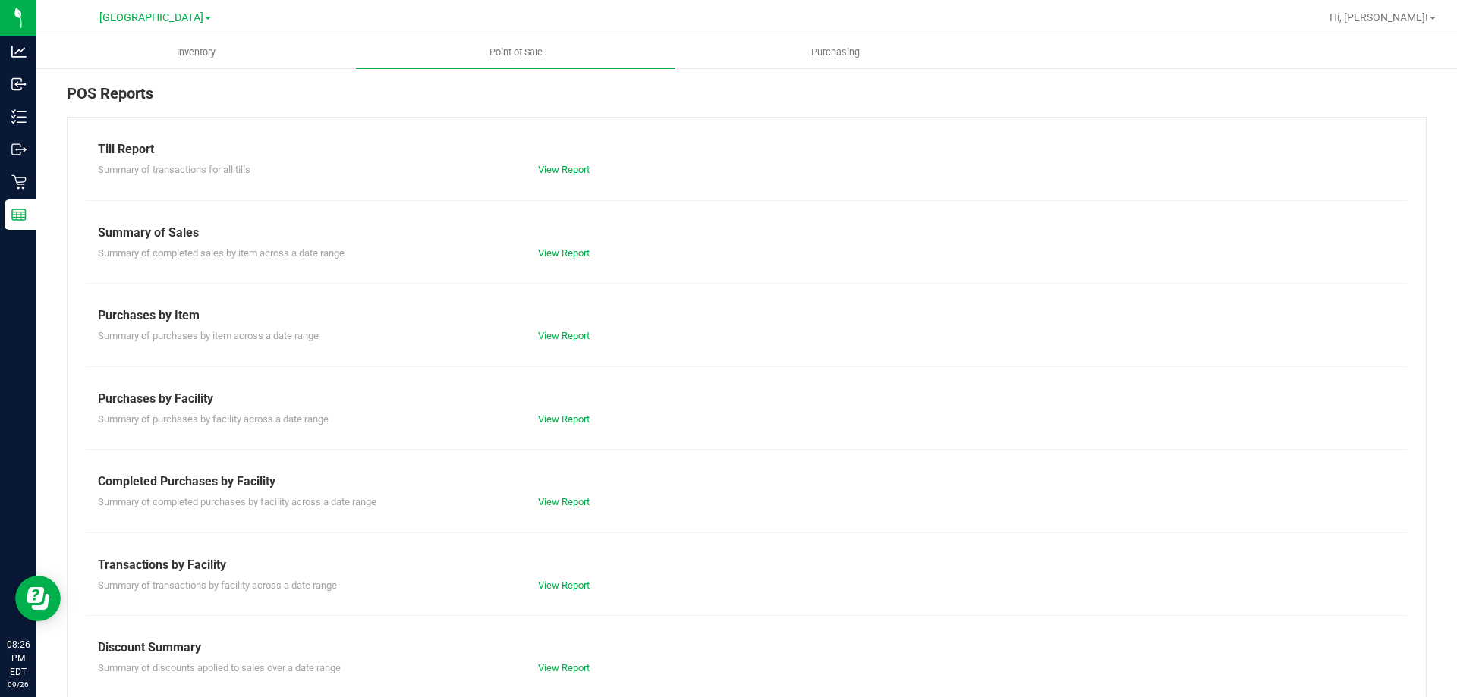
click at [562, 492] on div "Summary of completed purchases by facility across a date range View Report" at bounding box center [747, 500] width 1320 height 19
click at [570, 508] on div "View Report" at bounding box center [637, 502] width 220 height 15
click at [576, 502] on link "View Report" at bounding box center [564, 501] width 52 height 11
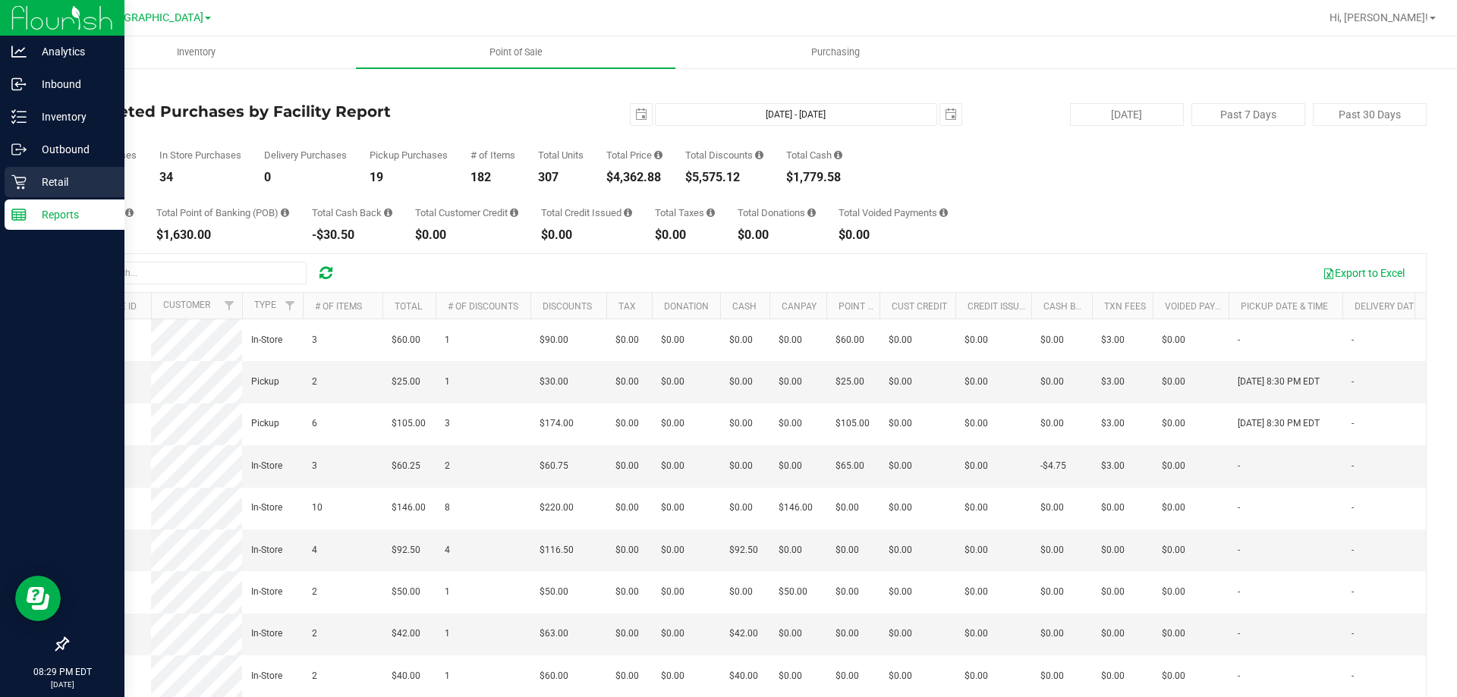
click at [36, 182] on p "Retail" at bounding box center [72, 182] width 91 height 18
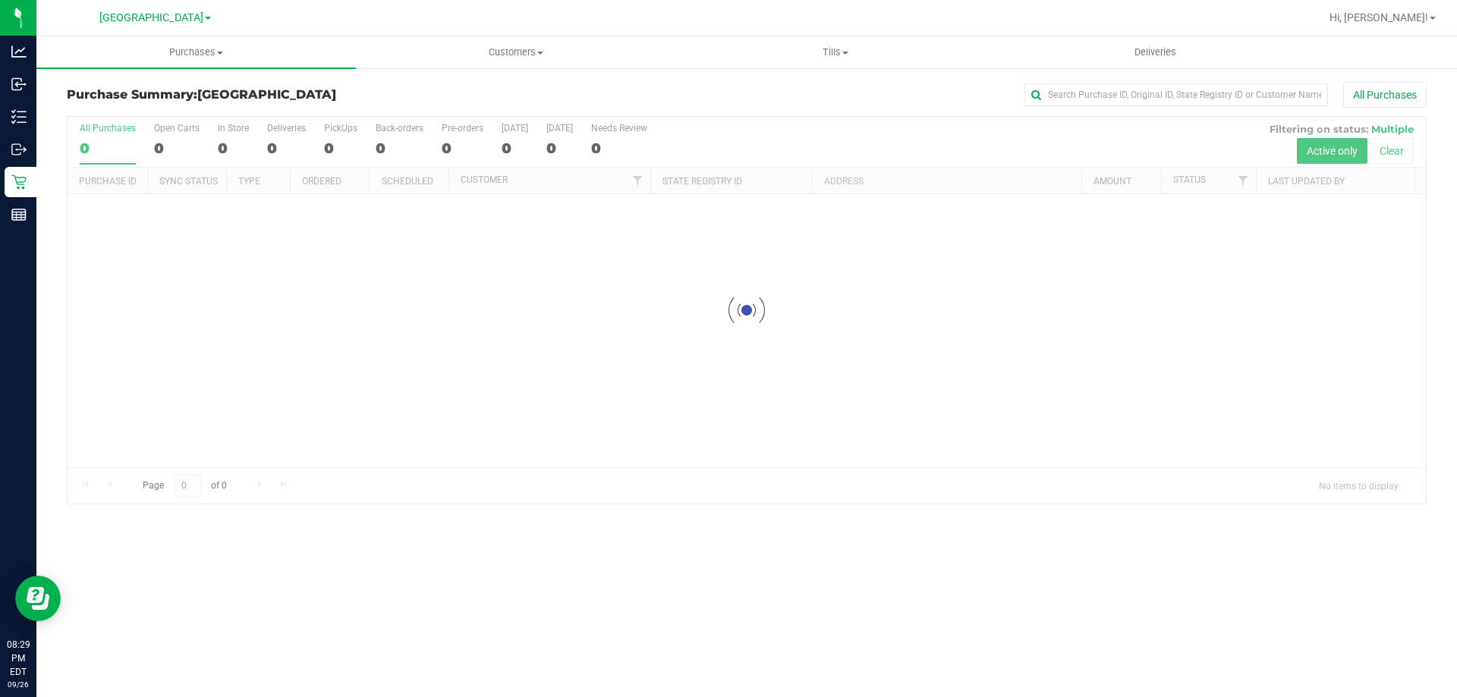
click at [798, 70] on div "Purchase Summary: South Tampa WC All Purchases Loading... All Purchases 0 Open …" at bounding box center [746, 293] width 1421 height 453
click at [823, 61] on uib-tab-heading "Tills Manage tills Reconcile e-payments" at bounding box center [835, 52] width 318 height 30
click at [791, 85] on li "Manage tills" at bounding box center [834, 92] width 319 height 18
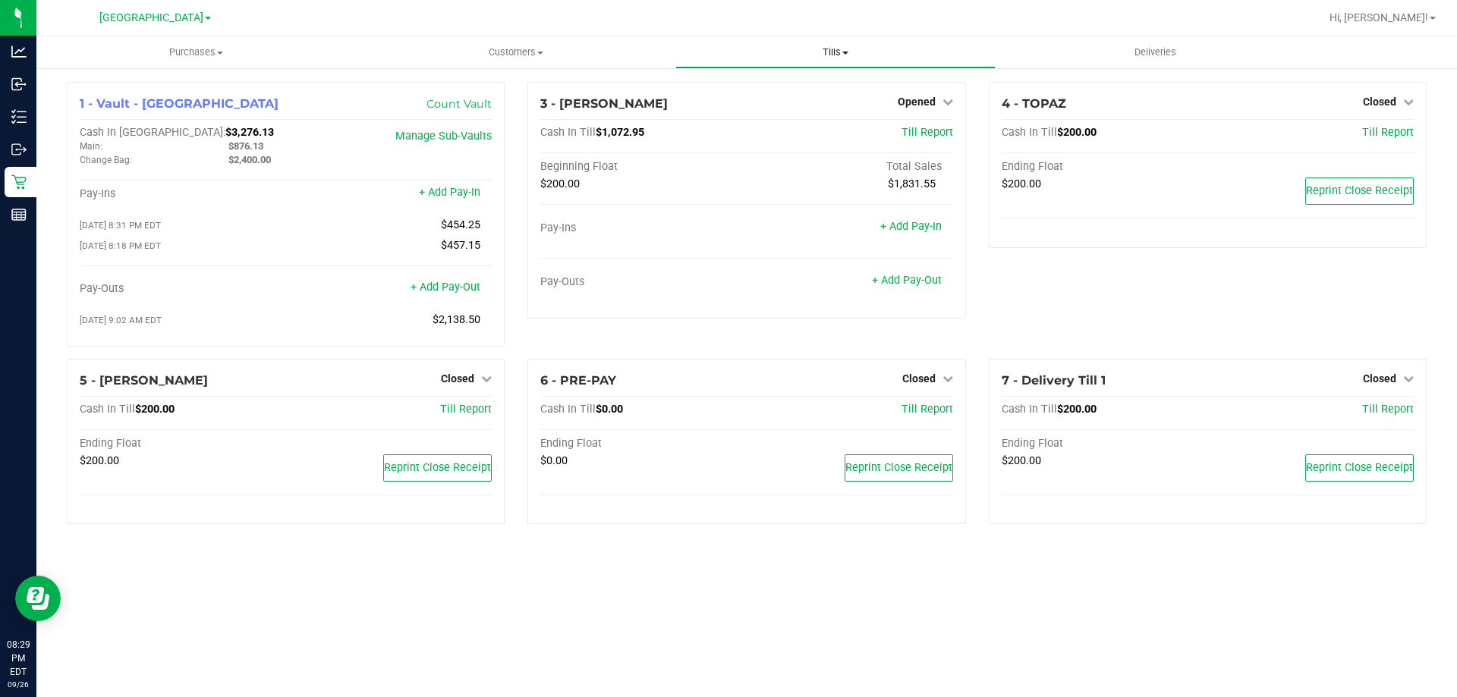
click at [824, 65] on uib-tab-heading "Tills Manage tills Reconcile e-payments" at bounding box center [835, 52] width 318 height 30
click at [748, 104] on span "Reconcile e-payments" at bounding box center [750, 109] width 151 height 13
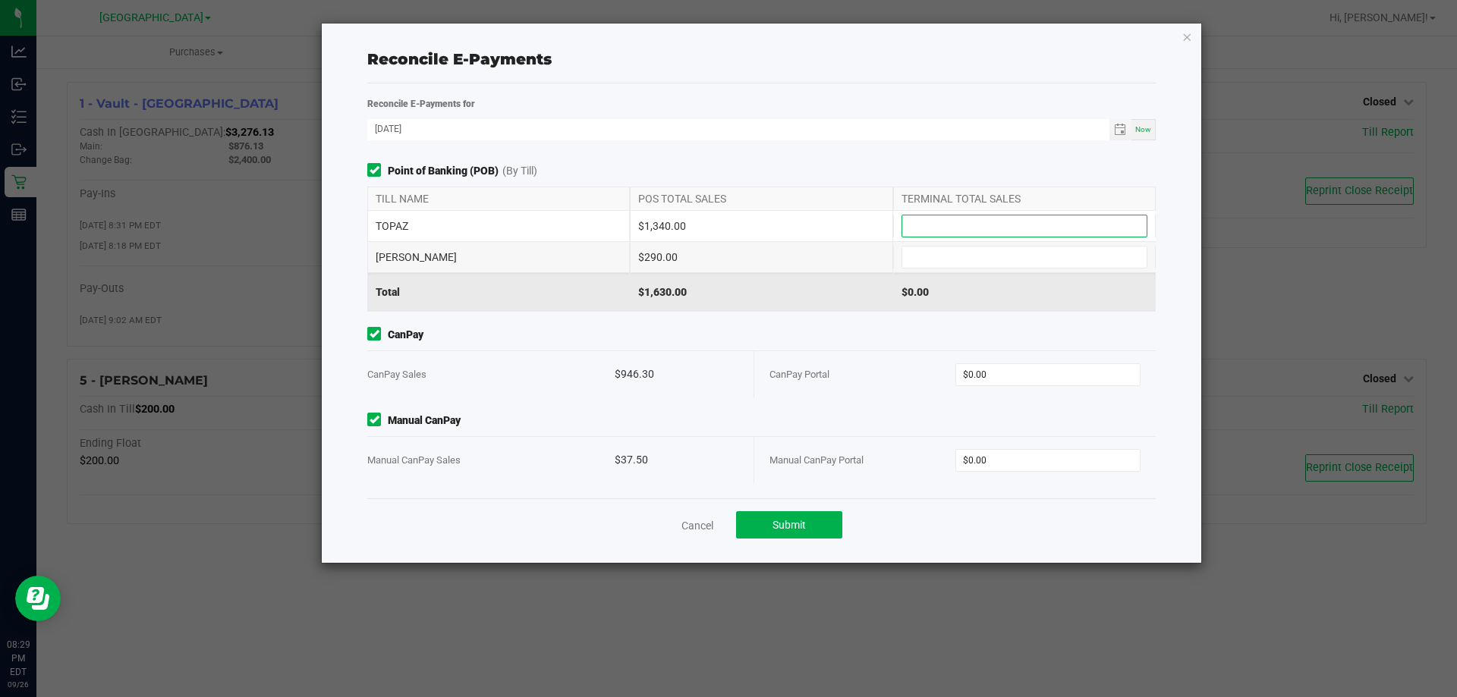
click at [942, 219] on input at bounding box center [1024, 226] width 244 height 21
type input "$1,340.00"
click at [945, 250] on input at bounding box center [1024, 257] width 244 height 21
type input "$290.00"
click at [1004, 367] on input "0" at bounding box center [1048, 374] width 184 height 21
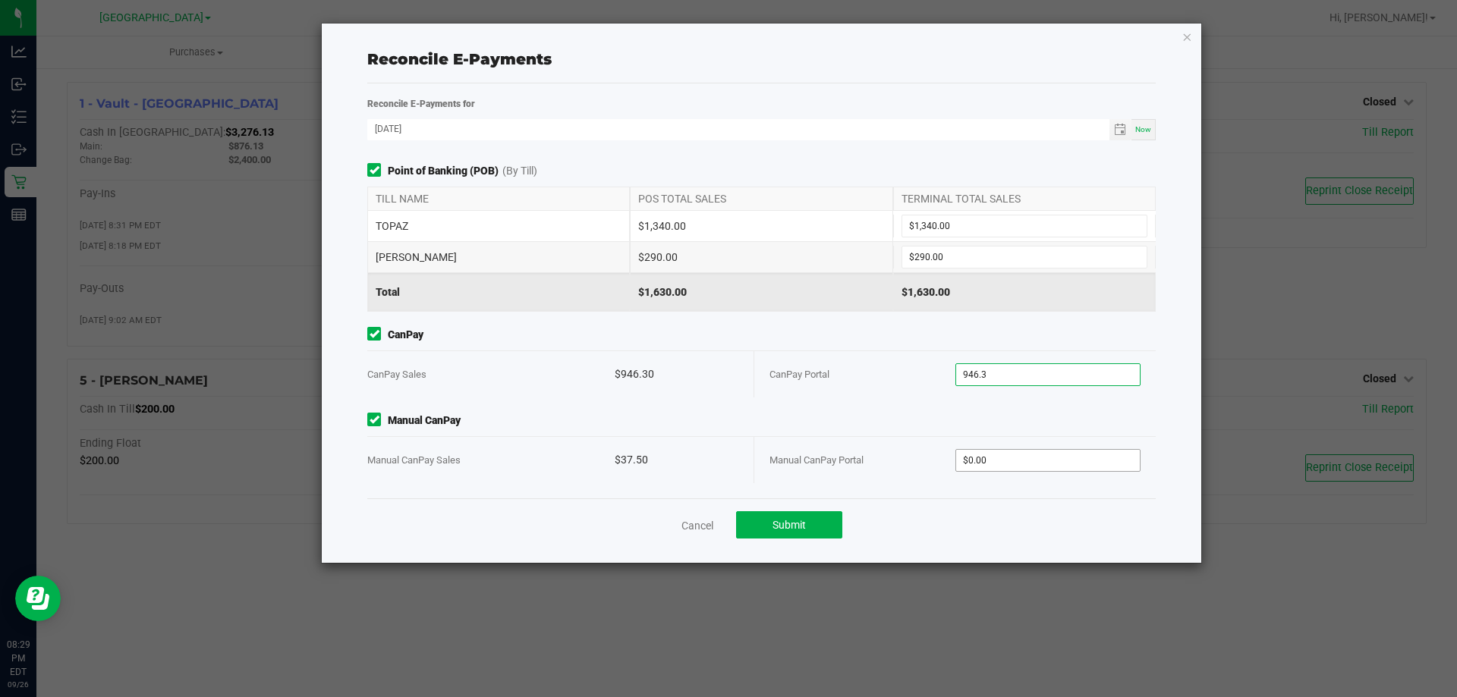
type input "$946.30"
click at [1029, 458] on input "0" at bounding box center [1048, 460] width 184 height 21
type input "$37.50"
click at [817, 408] on div "Point of Banking (POB) (By Till) TILL NAME POS TOTAL SALES TERMINAL TOTAL SALES…" at bounding box center [761, 330] width 811 height 335
click at [795, 524] on span "Submit" at bounding box center [789, 525] width 33 height 12
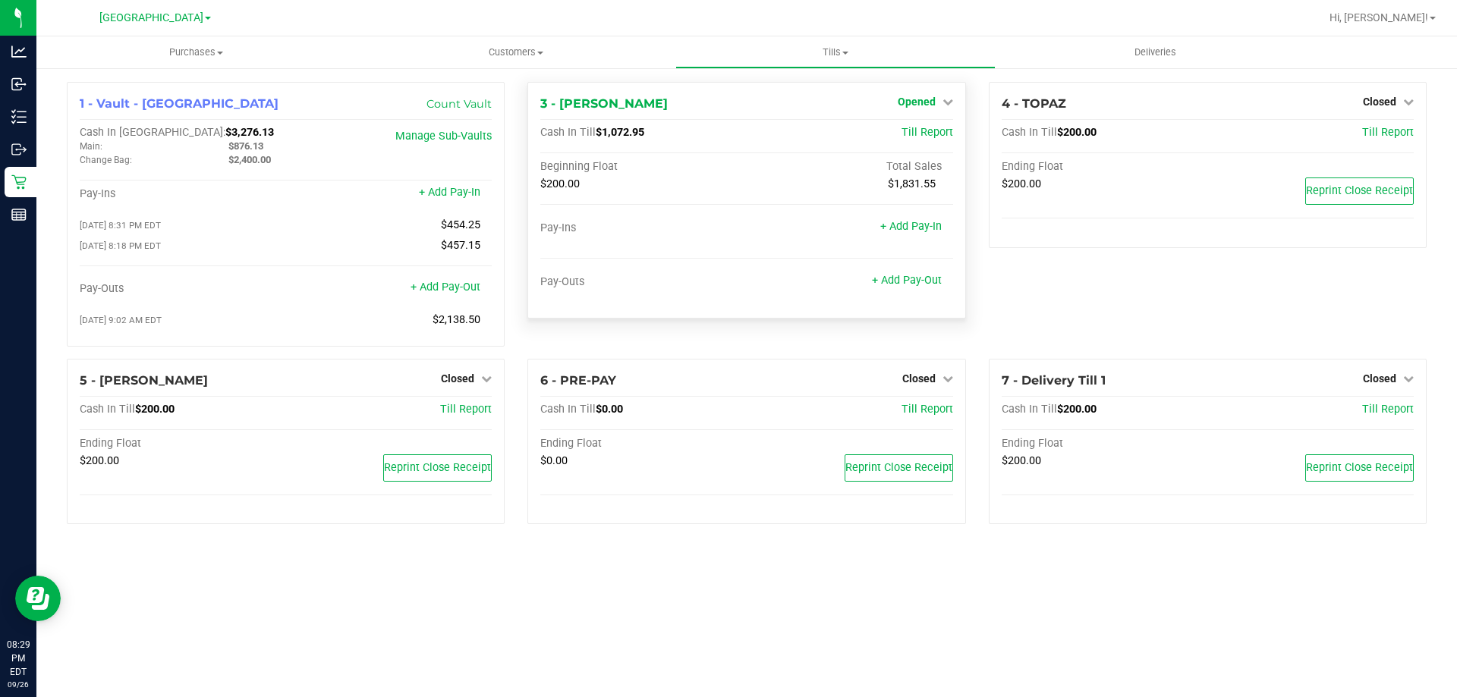
click at [933, 99] on span "Opened" at bounding box center [917, 102] width 38 height 12
click at [929, 133] on link "Close Till" at bounding box center [918, 133] width 41 height 12
